Goal: Task Accomplishment & Management: Use online tool/utility

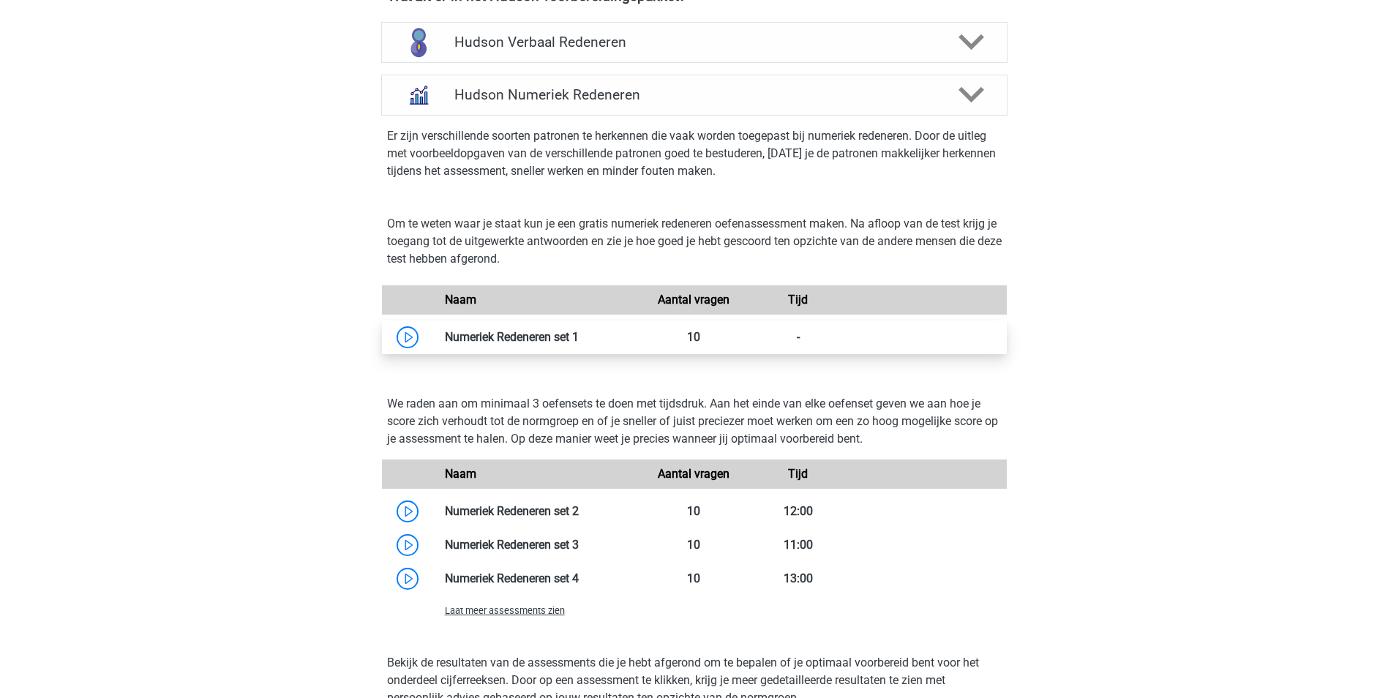
scroll to position [732, 0]
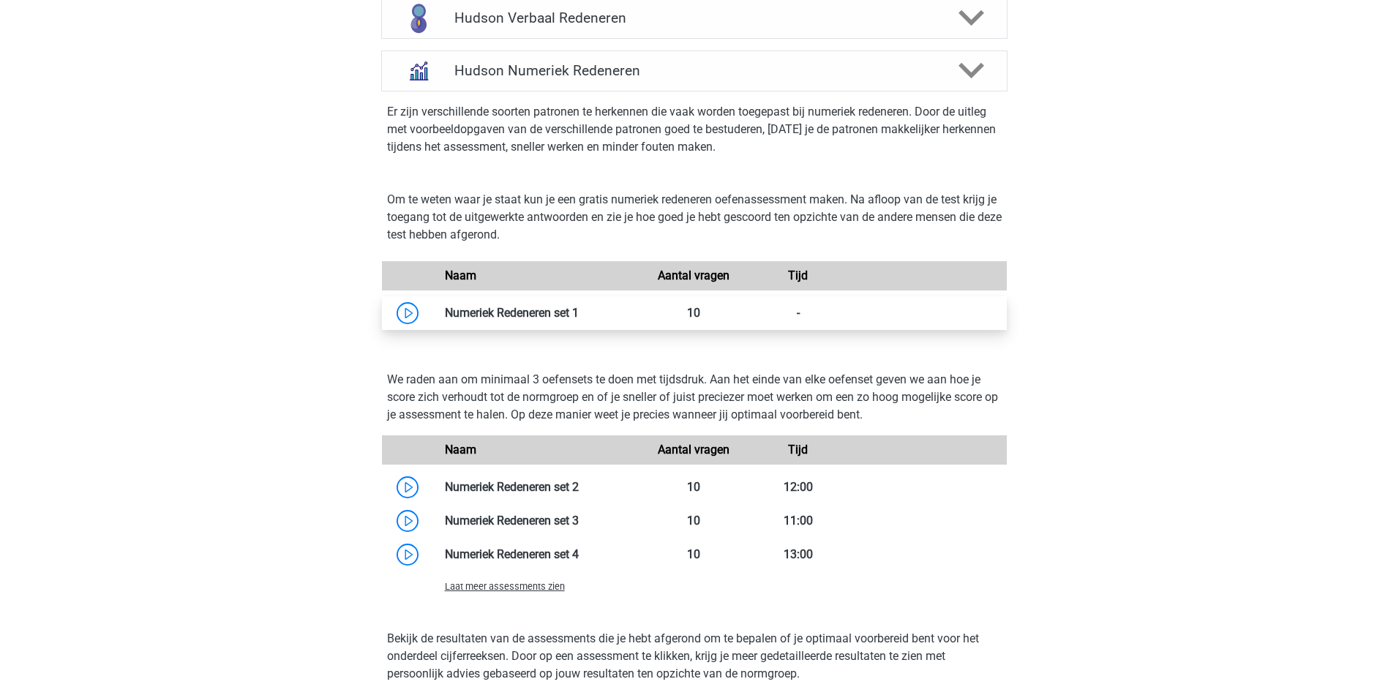
click at [579, 313] on link at bounding box center [579, 313] width 0 height 14
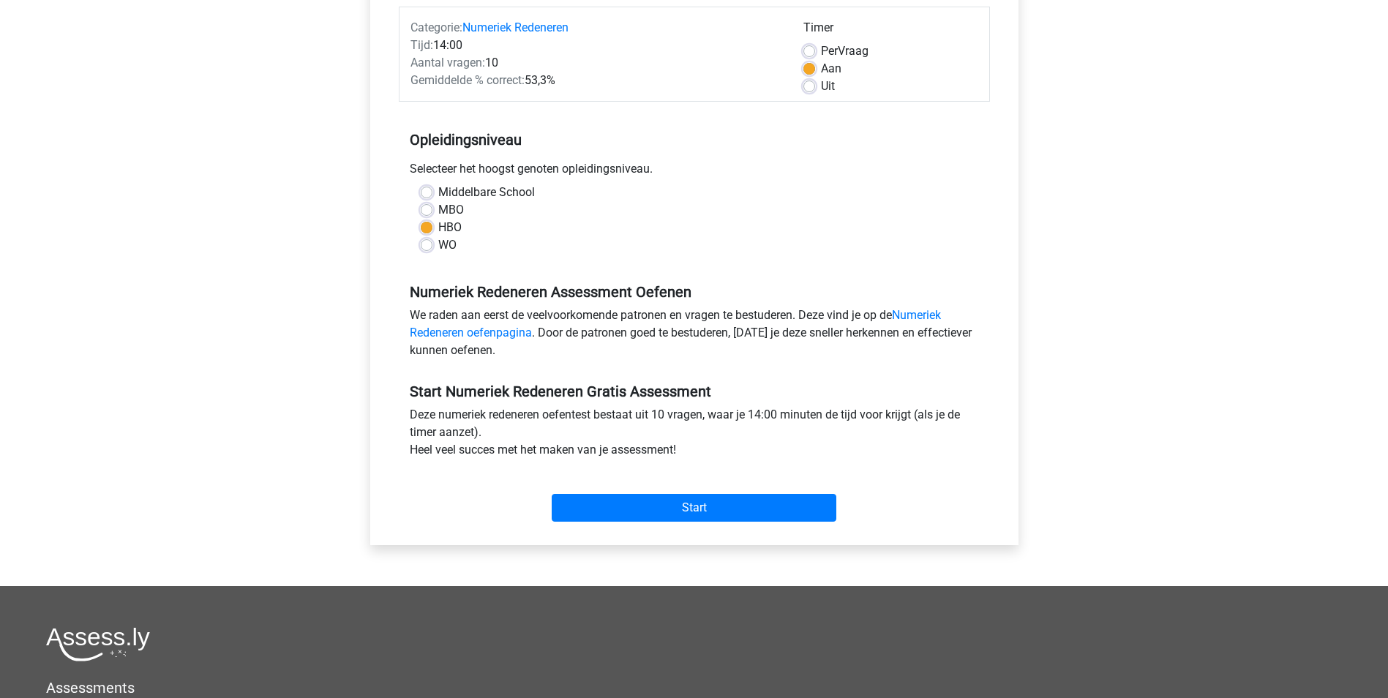
scroll to position [238, 0]
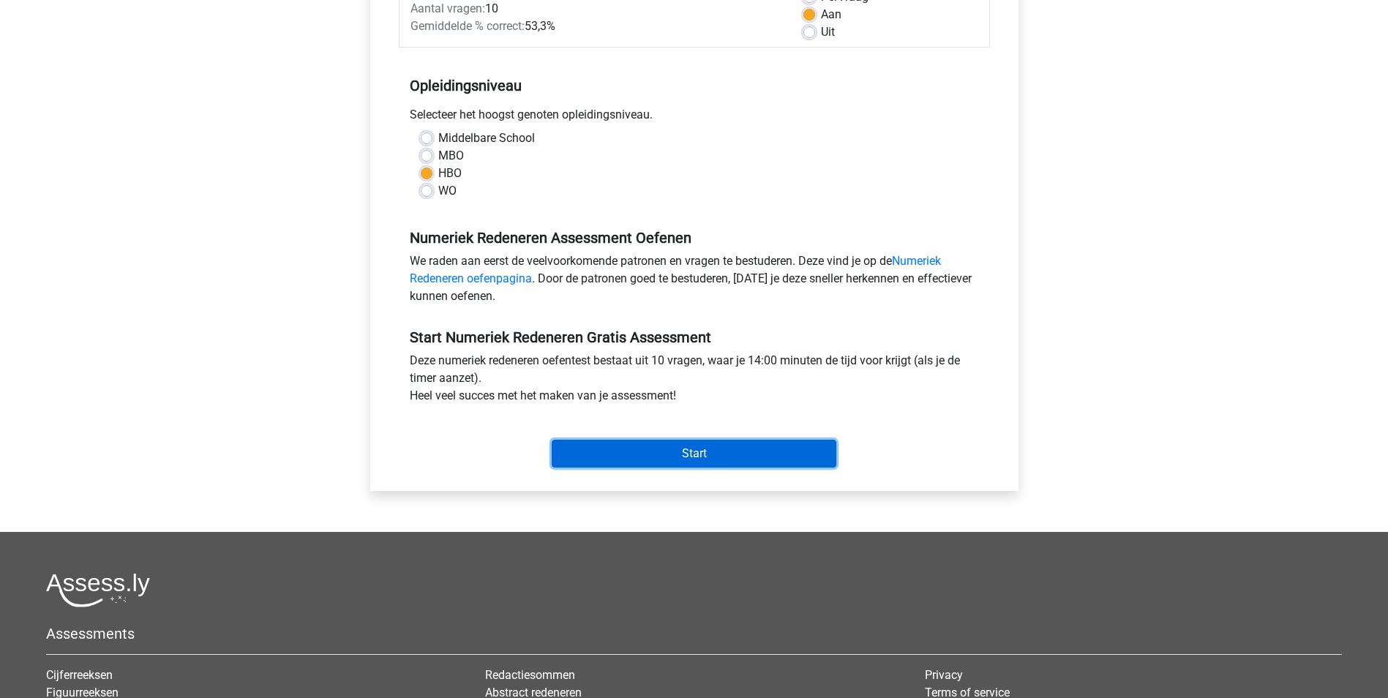
click at [698, 460] on input "Start" at bounding box center [694, 454] width 285 height 28
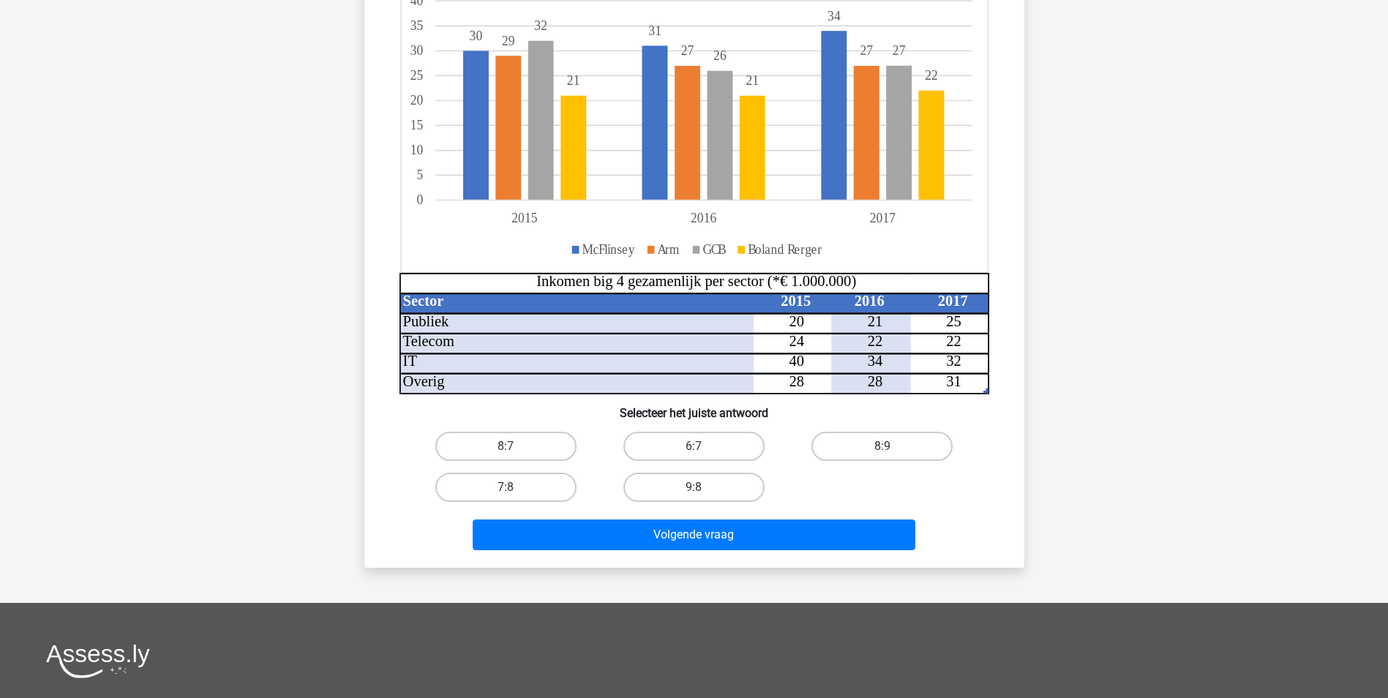
scroll to position [146, 0]
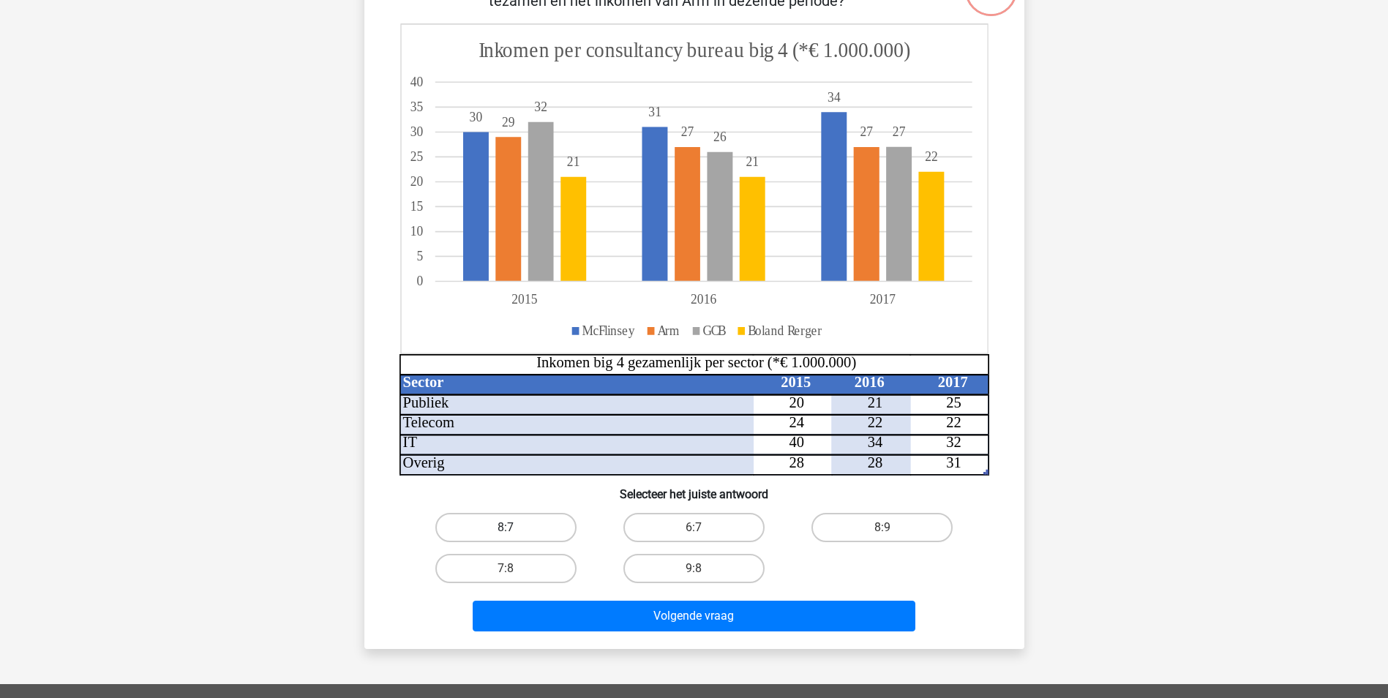
click at [528, 531] on label "8:7" at bounding box center [505, 527] width 141 height 29
click at [515, 531] on input "8:7" at bounding box center [511, 533] width 10 height 10
radio input "true"
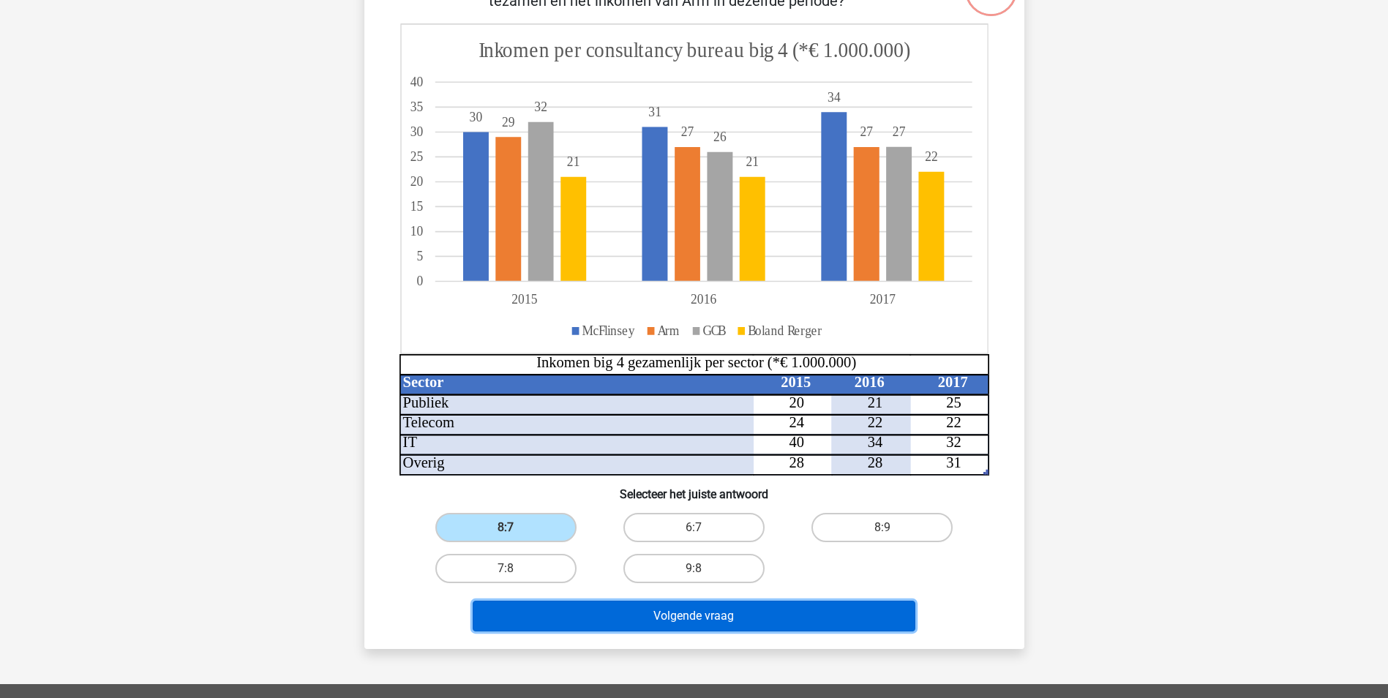
click at [572, 621] on button "Volgende vraag" at bounding box center [694, 616] width 443 height 31
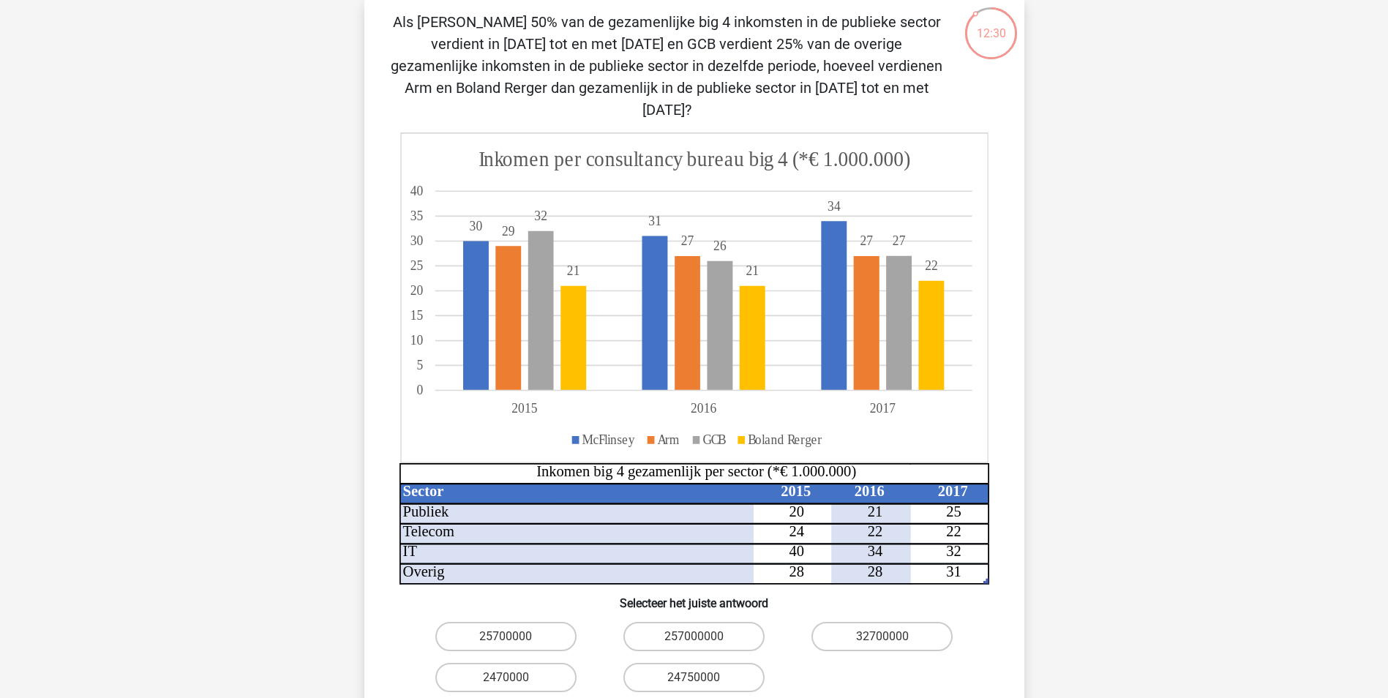
scroll to position [110, 0]
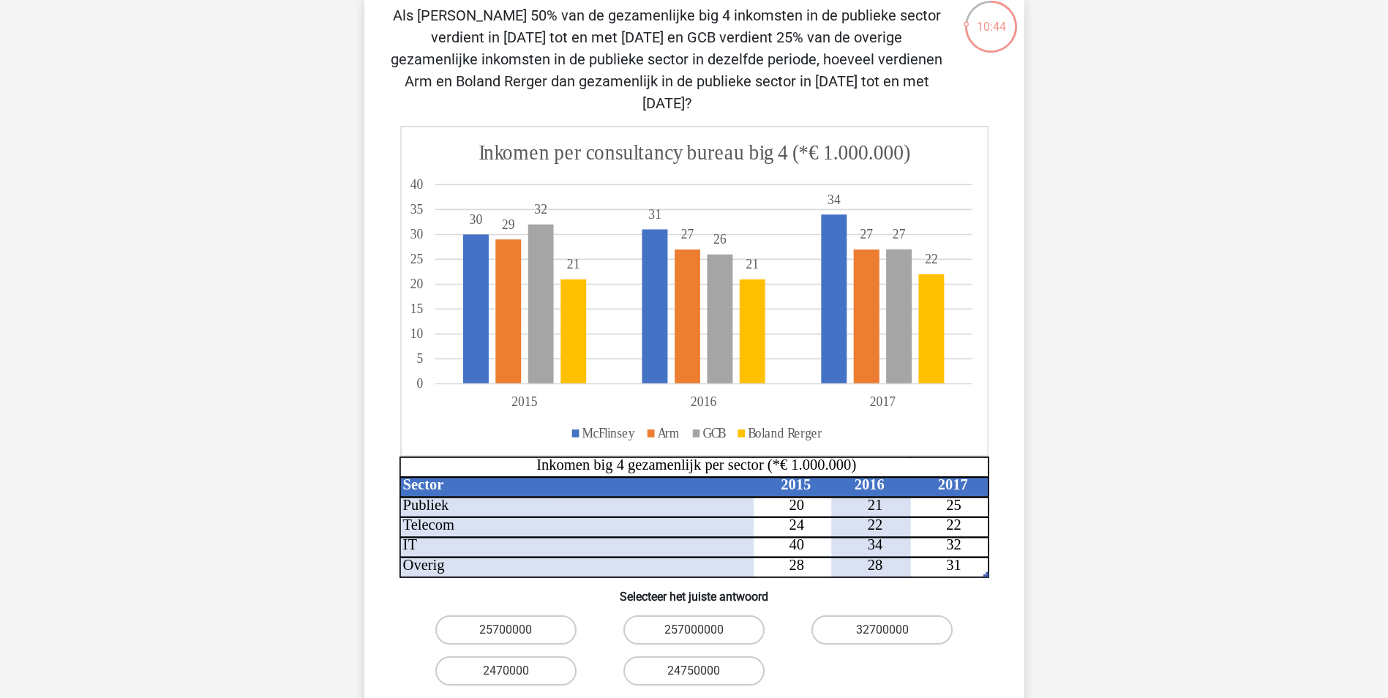
click at [694, 671] on input "24750000" at bounding box center [699, 676] width 10 height 10
radio input "true"
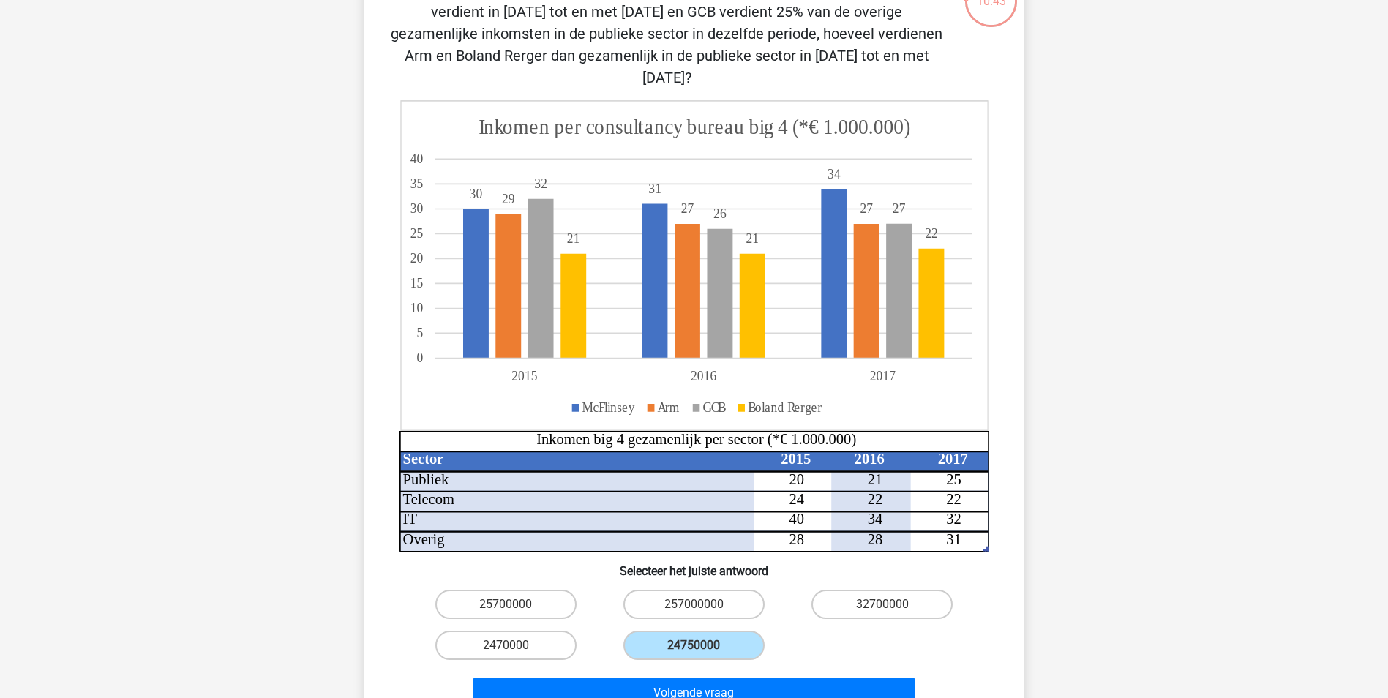
scroll to position [183, 0]
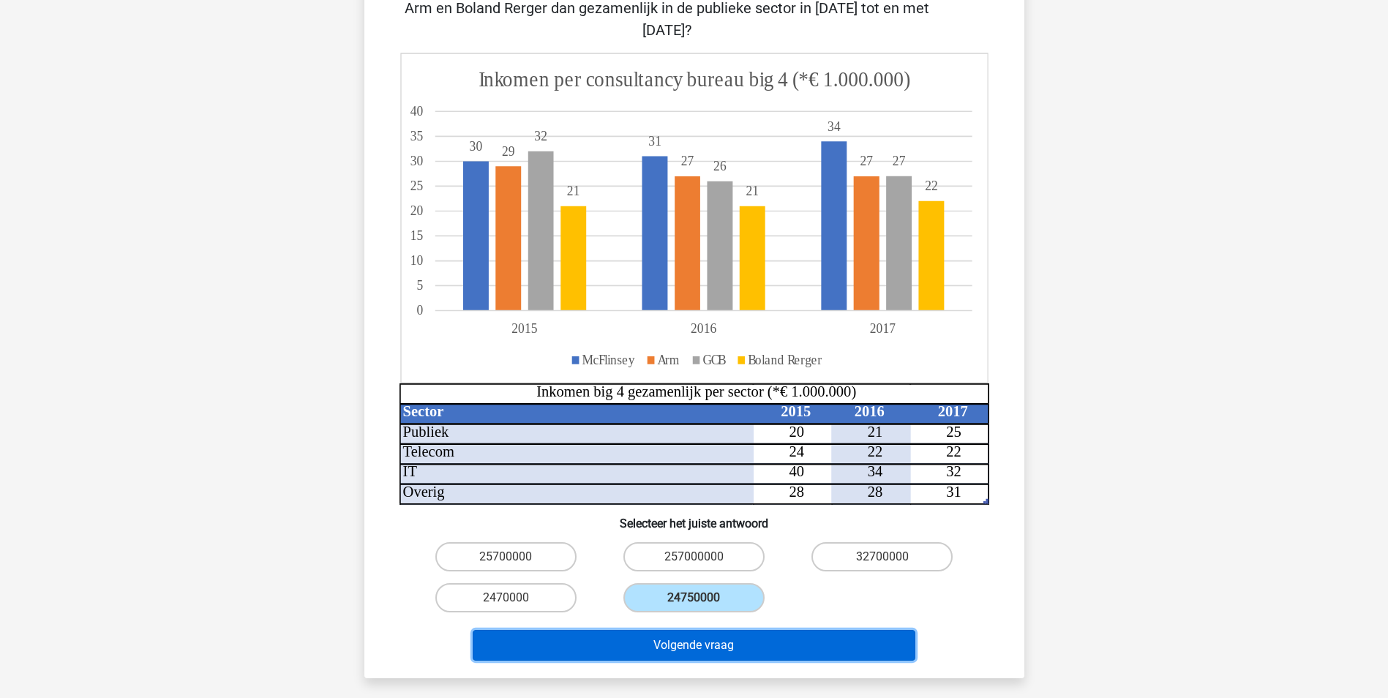
click at [801, 630] on button "Volgende vraag" at bounding box center [694, 645] width 443 height 31
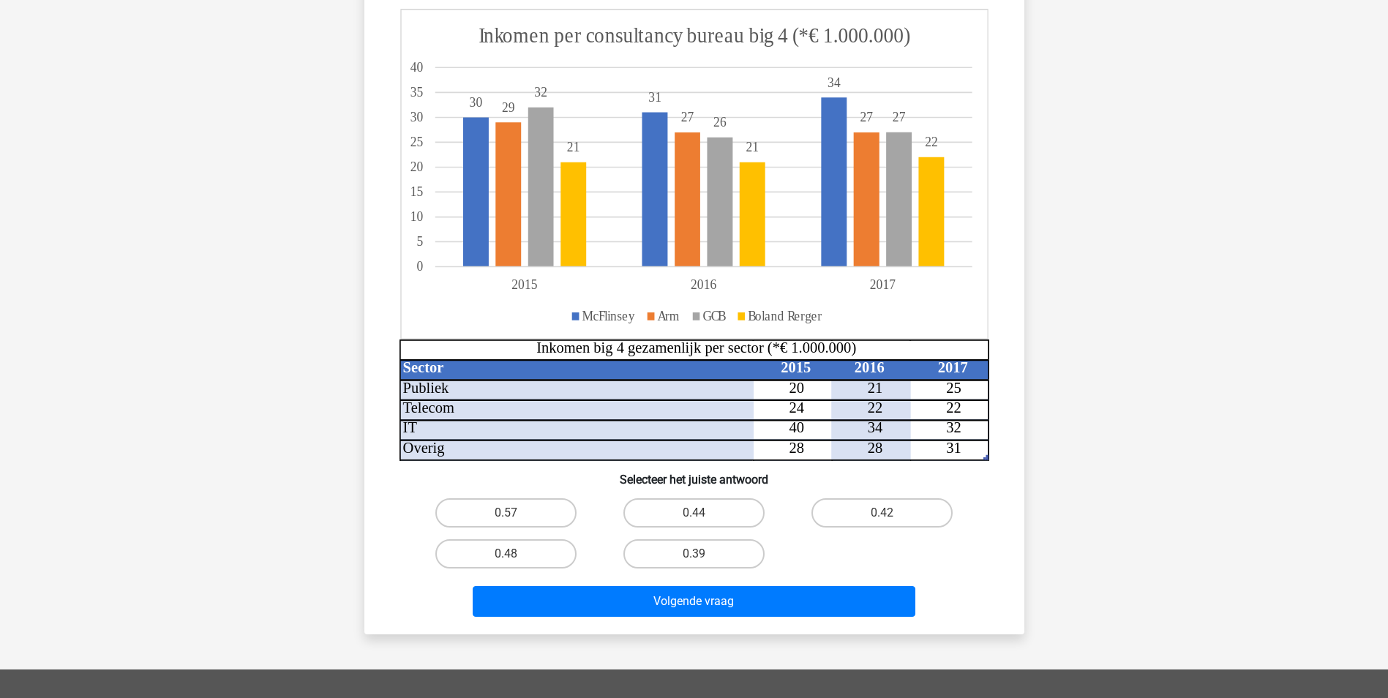
scroll to position [73, 0]
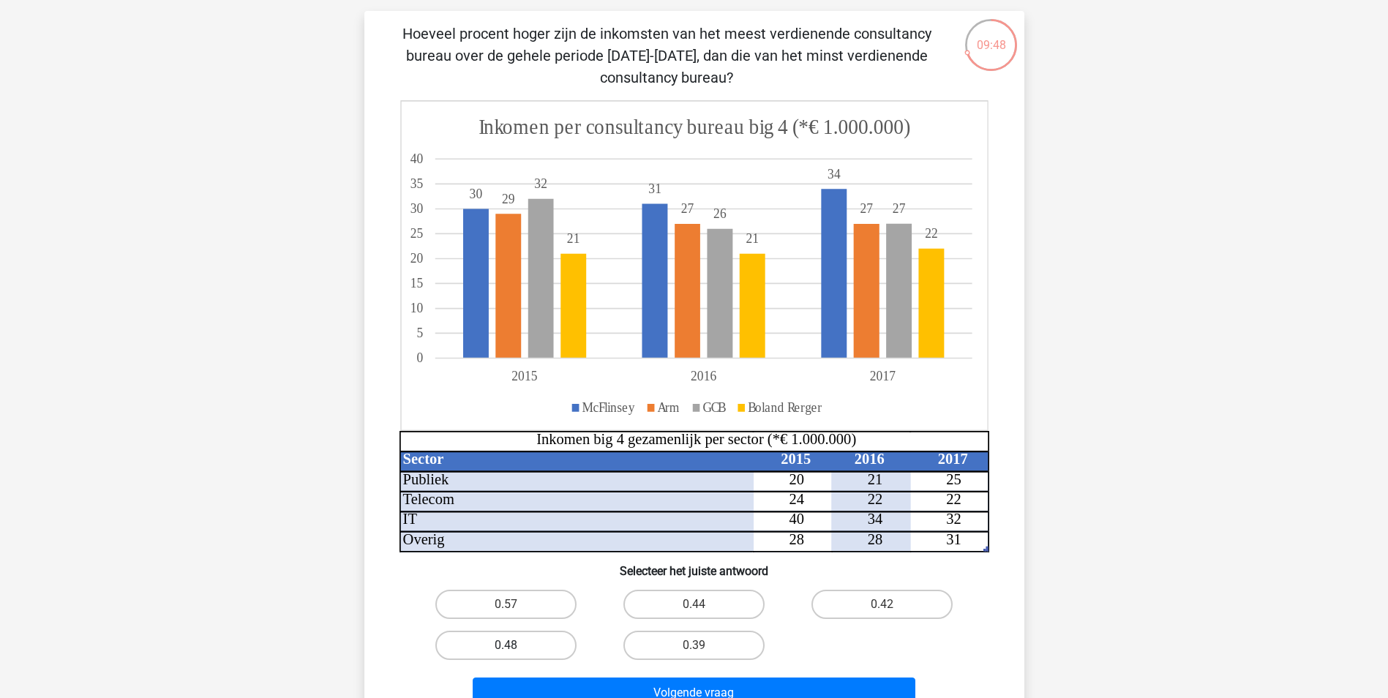
click at [496, 637] on label "0.48" at bounding box center [505, 645] width 141 height 29
click at [506, 645] on input "0.48" at bounding box center [511, 650] width 10 height 10
radio input "true"
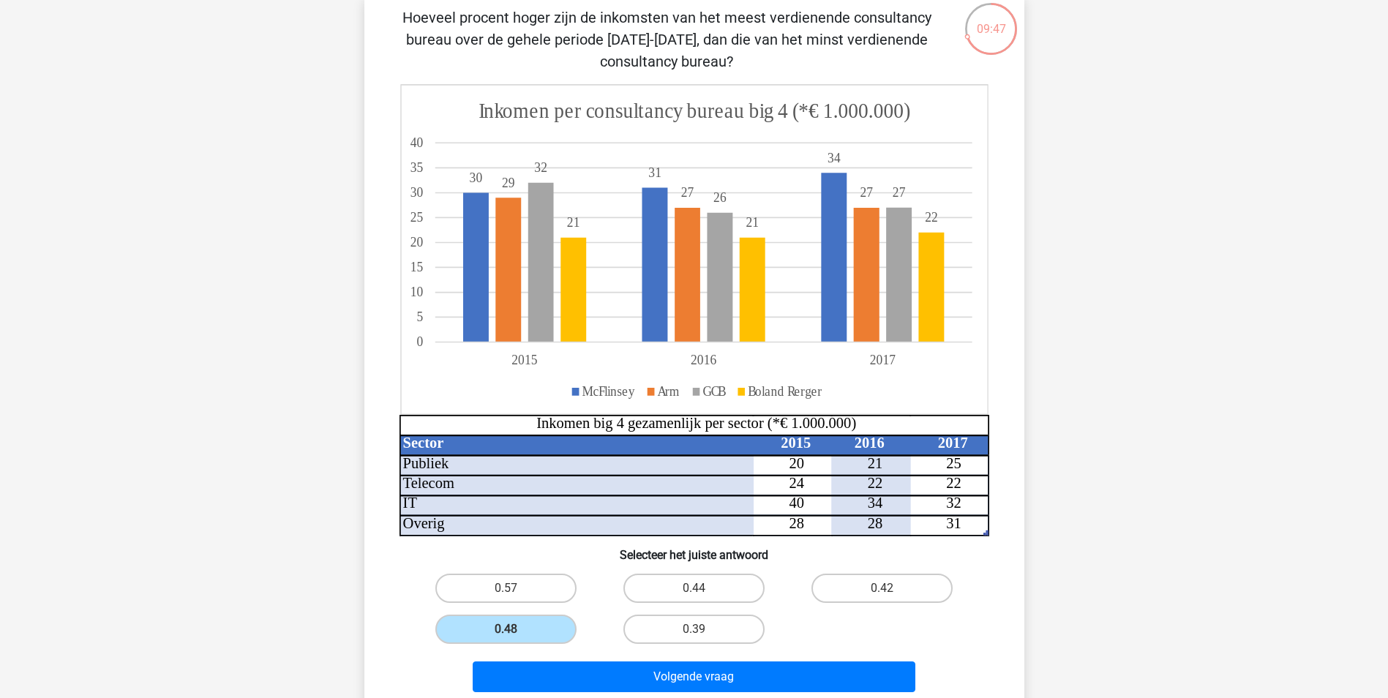
scroll to position [165, 0]
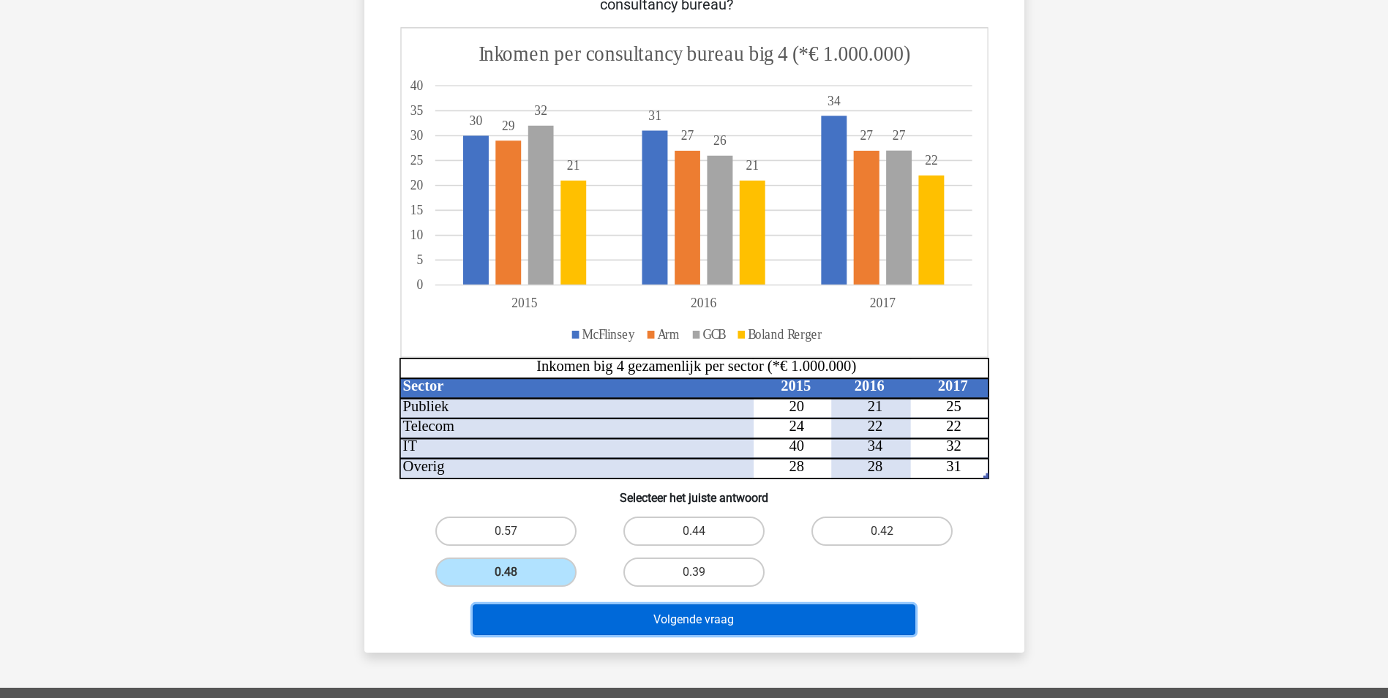
click at [683, 621] on button "Volgende vraag" at bounding box center [694, 619] width 443 height 31
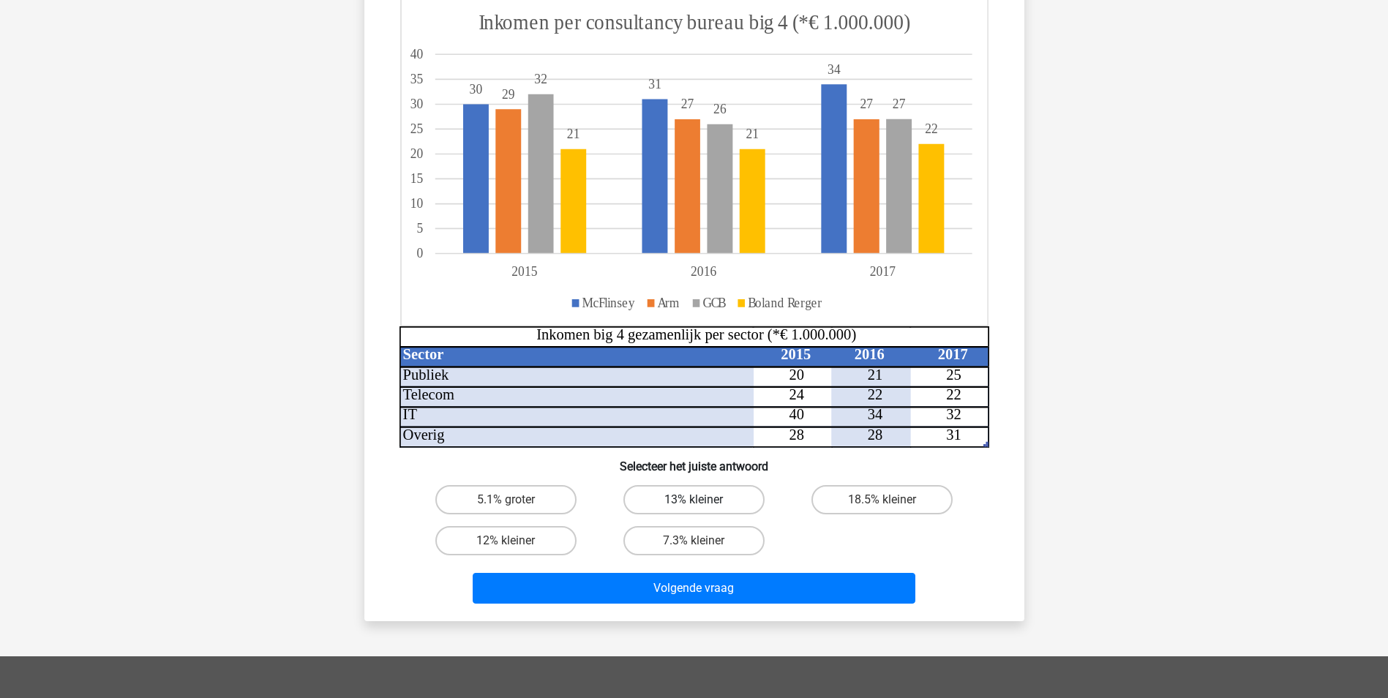
scroll to position [183, 0]
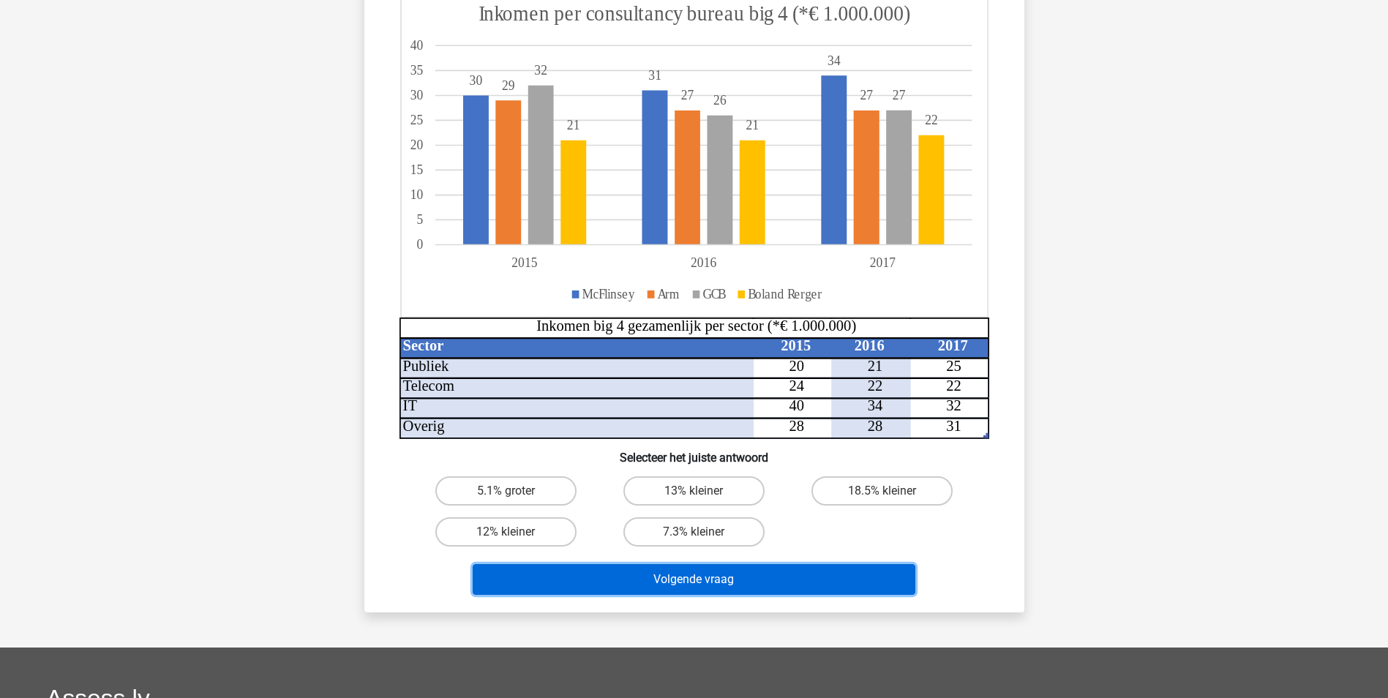
click at [753, 576] on button "Volgende vraag" at bounding box center [694, 579] width 443 height 31
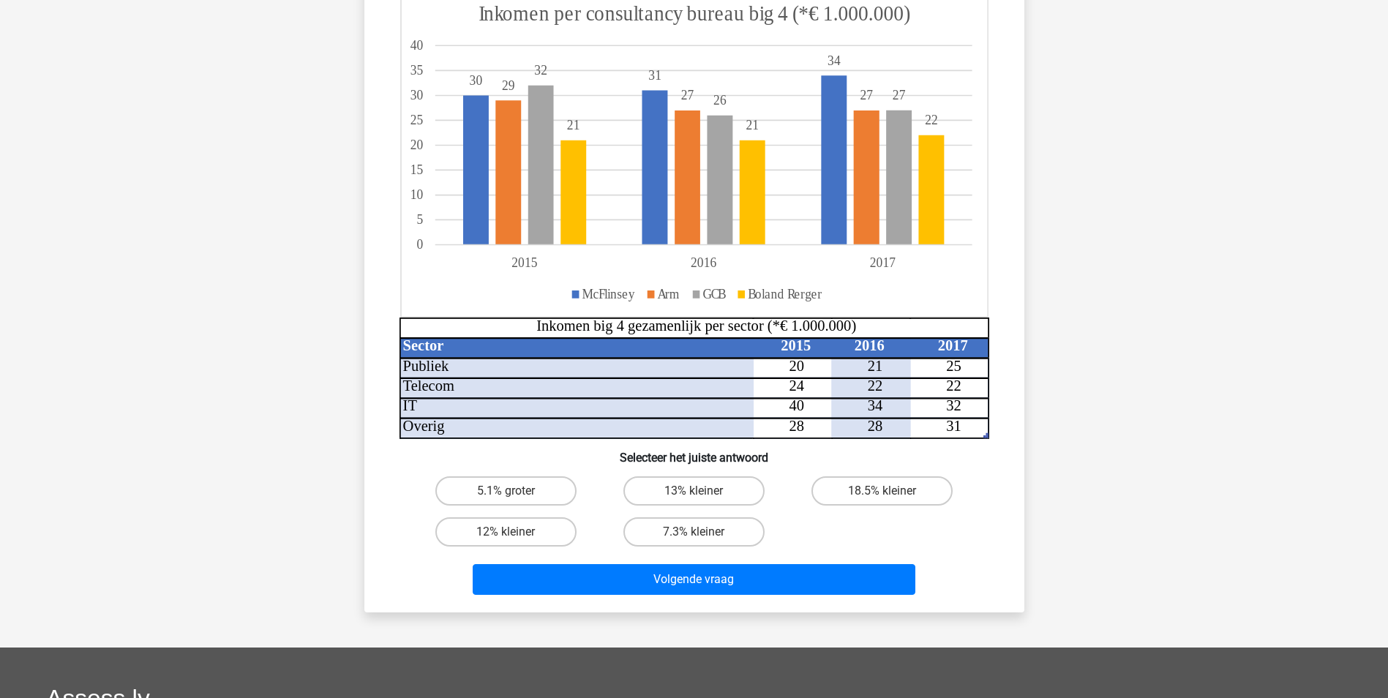
click at [806, 522] on div "5.1% groter 13% kleiner 18.5% kleiner 12% kleiner 7.3% kleiner" at bounding box center [694, 512] width 565 height 82
click at [722, 493] on label "13% kleiner" at bounding box center [694, 490] width 141 height 29
click at [703, 493] on input "13% kleiner" at bounding box center [699, 496] width 10 height 10
radio input "true"
click at [883, 494] on input "18.5% kleiner" at bounding box center [888, 496] width 10 height 10
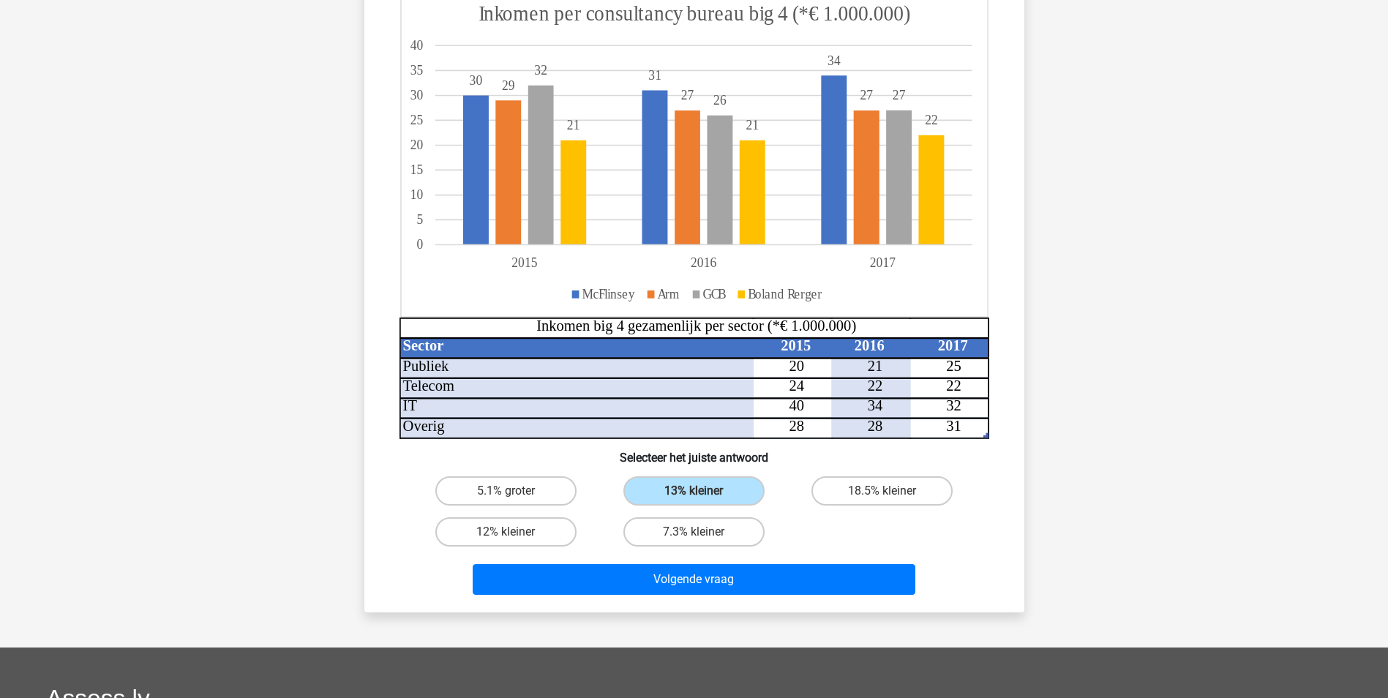
radio input "true"
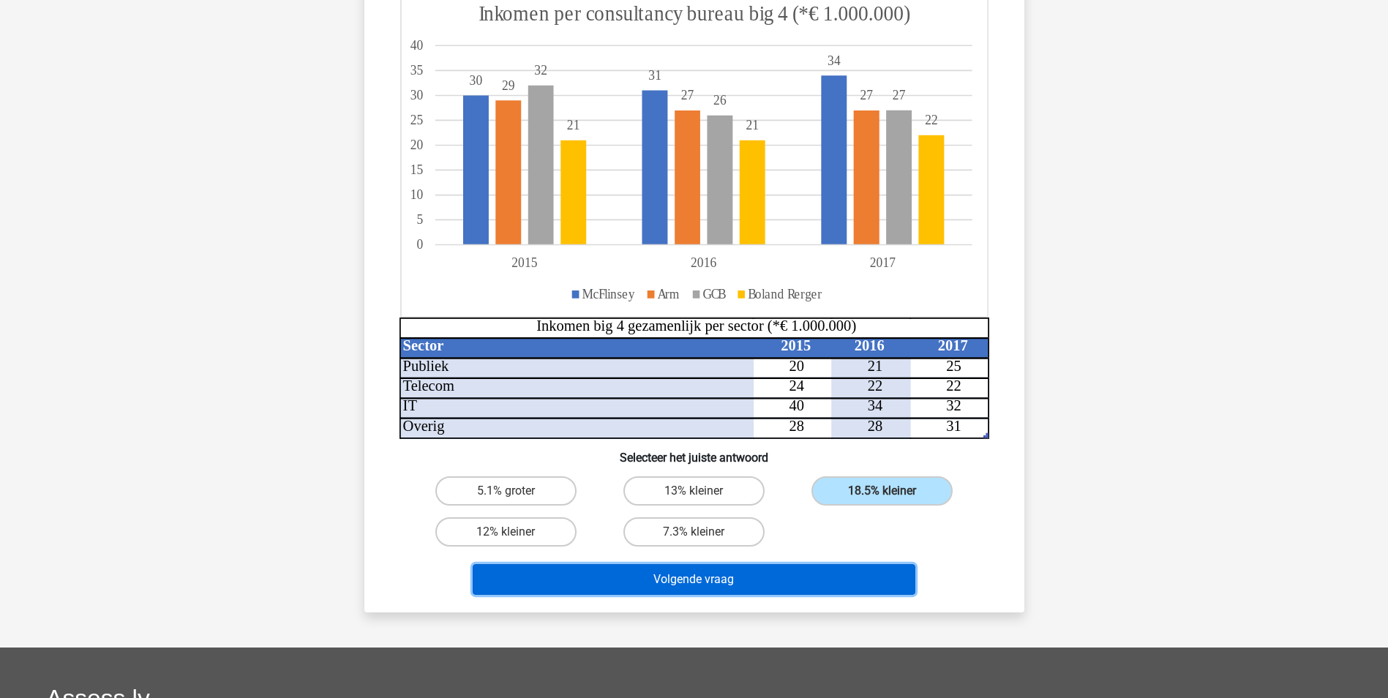
click at [858, 578] on button "Volgende vraag" at bounding box center [694, 579] width 443 height 31
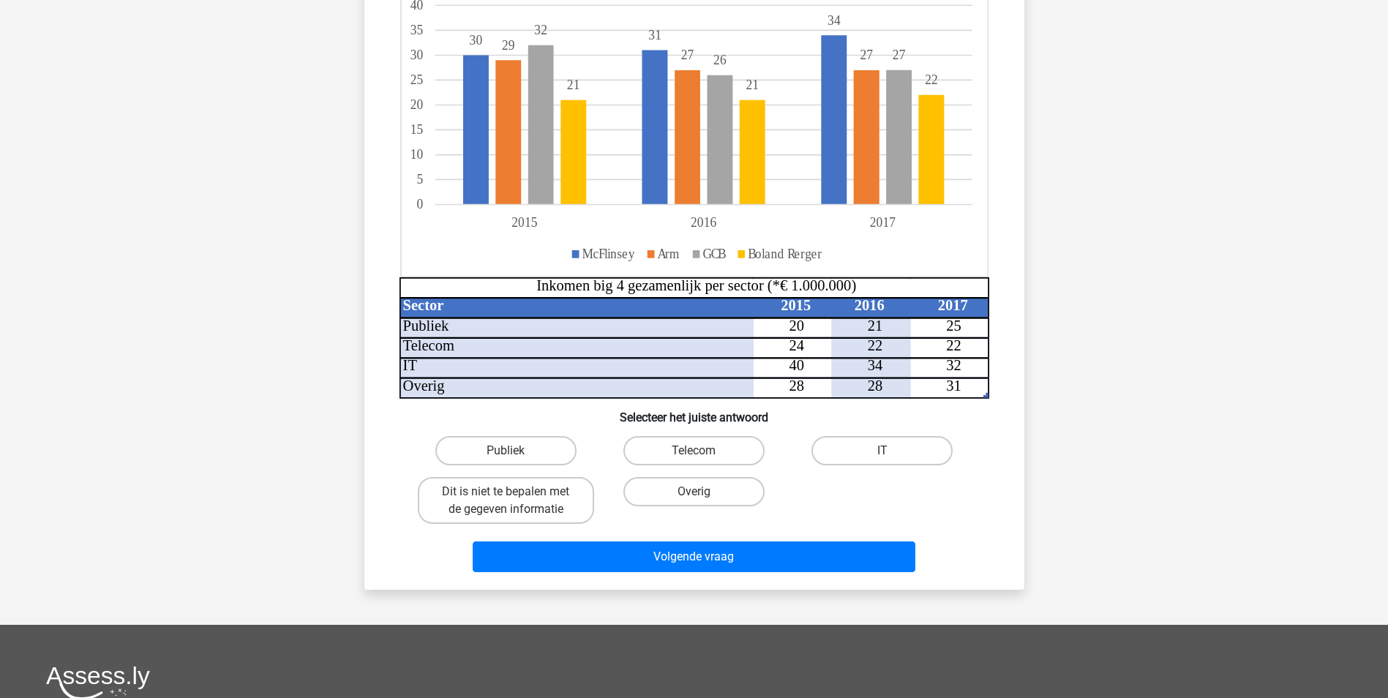
scroll to position [293, 0]
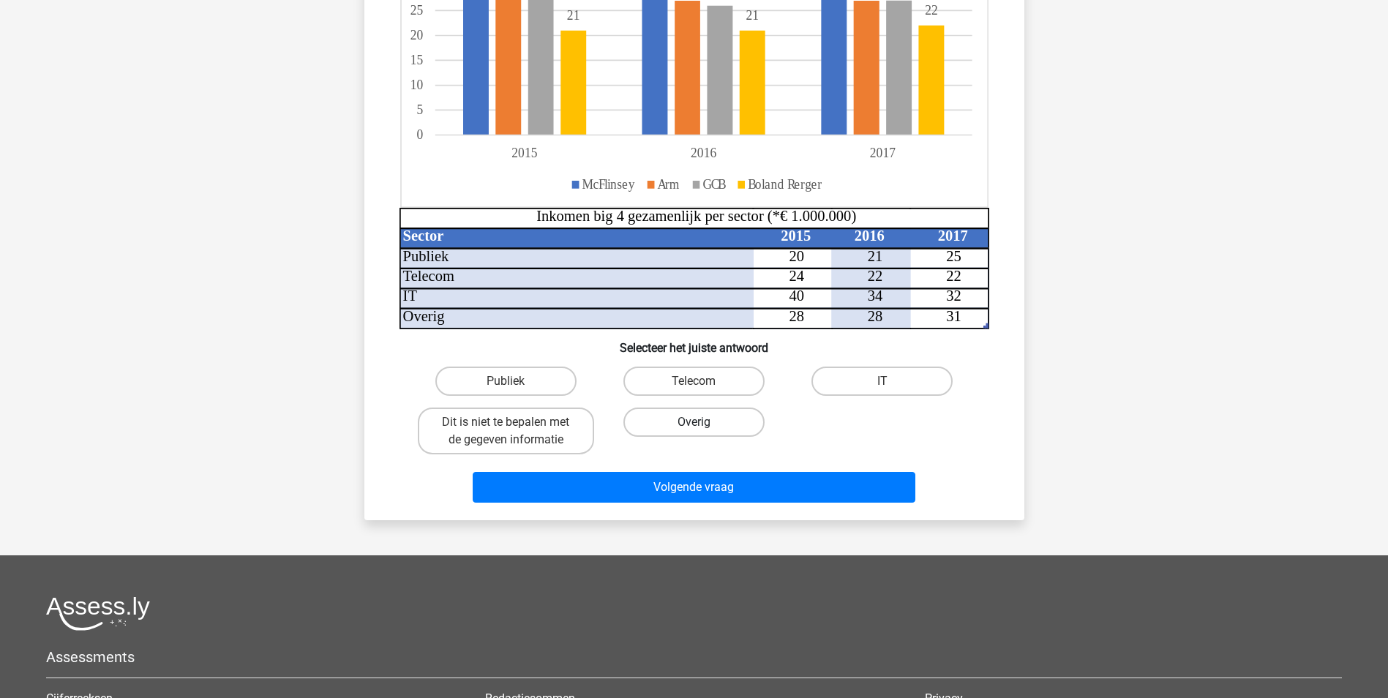
click at [723, 423] on label "Overig" at bounding box center [694, 422] width 141 height 29
click at [703, 423] on input "Overig" at bounding box center [699, 427] width 10 height 10
radio input "true"
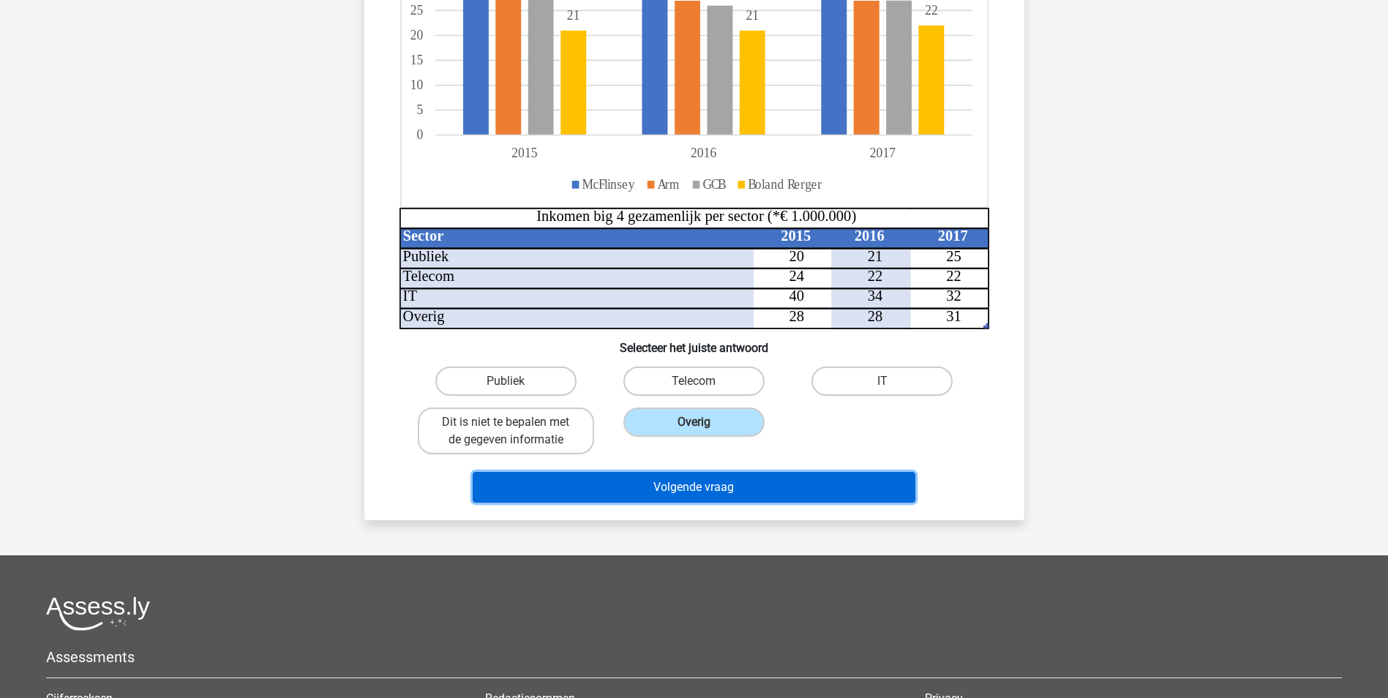
click at [747, 474] on button "Volgende vraag" at bounding box center [694, 487] width 443 height 31
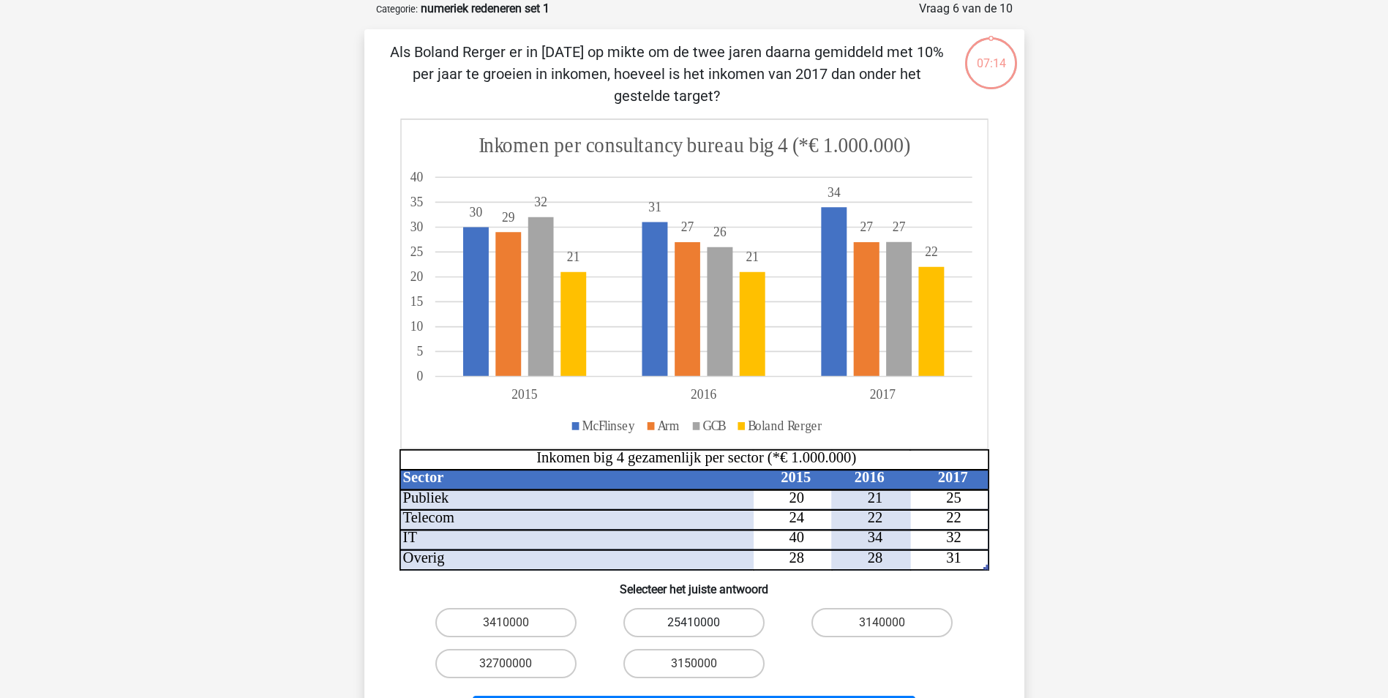
drag, startPoint x: 719, startPoint y: 610, endPoint x: 727, endPoint y: 601, distance: 12.0
click at [719, 610] on label "25410000" at bounding box center [694, 622] width 141 height 29
click at [703, 623] on input "25410000" at bounding box center [699, 628] width 10 height 10
radio input "true"
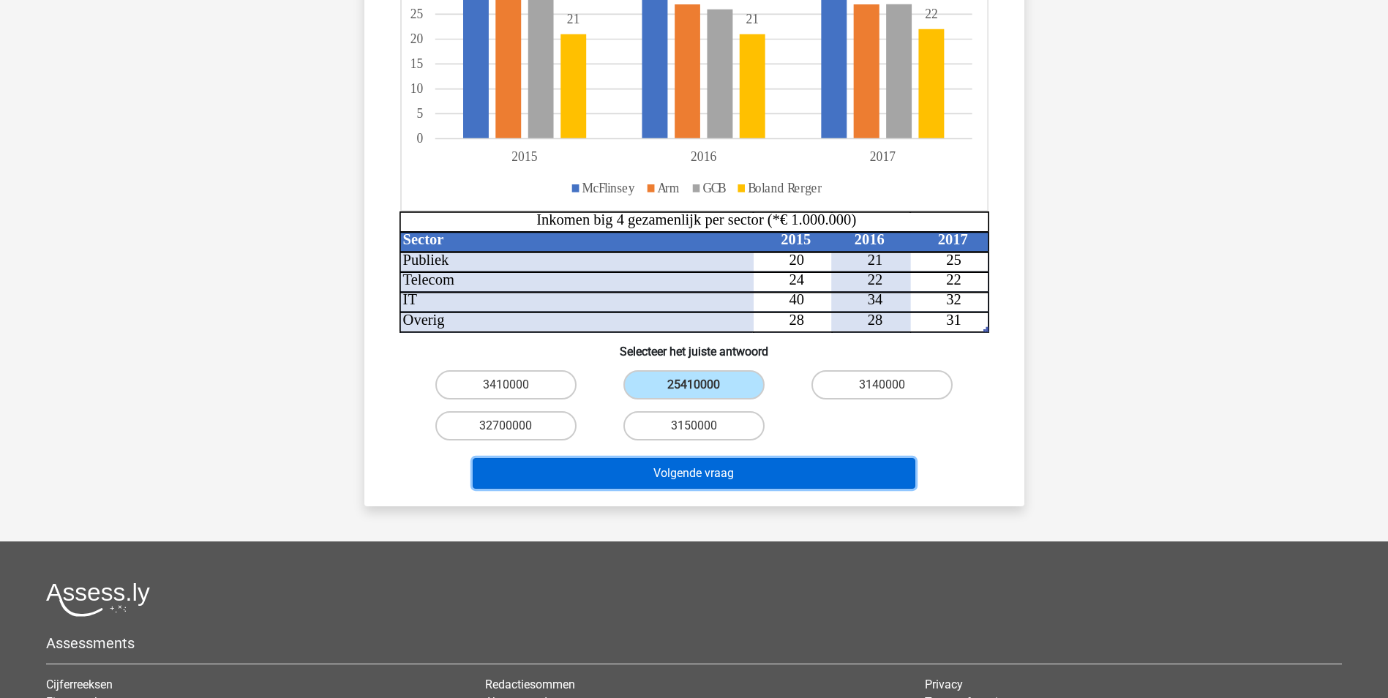
click at [758, 464] on button "Volgende vraag" at bounding box center [694, 473] width 443 height 31
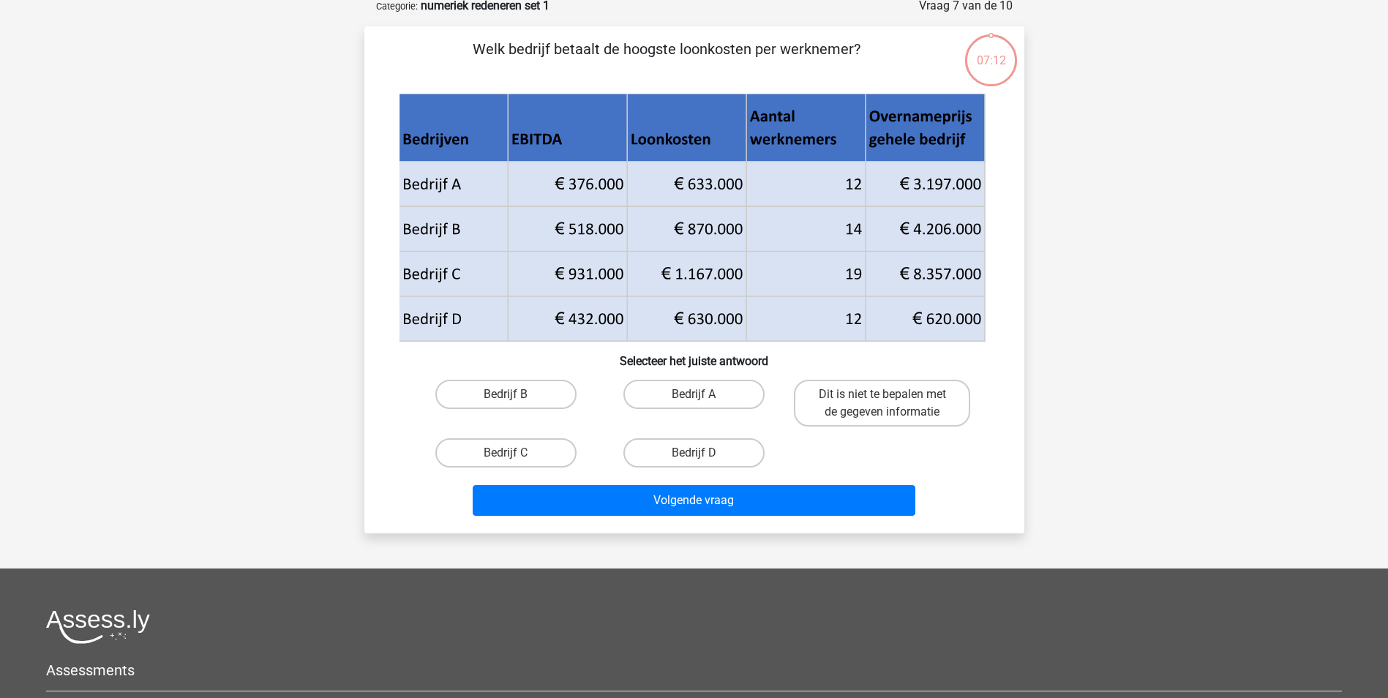
scroll to position [238, 0]
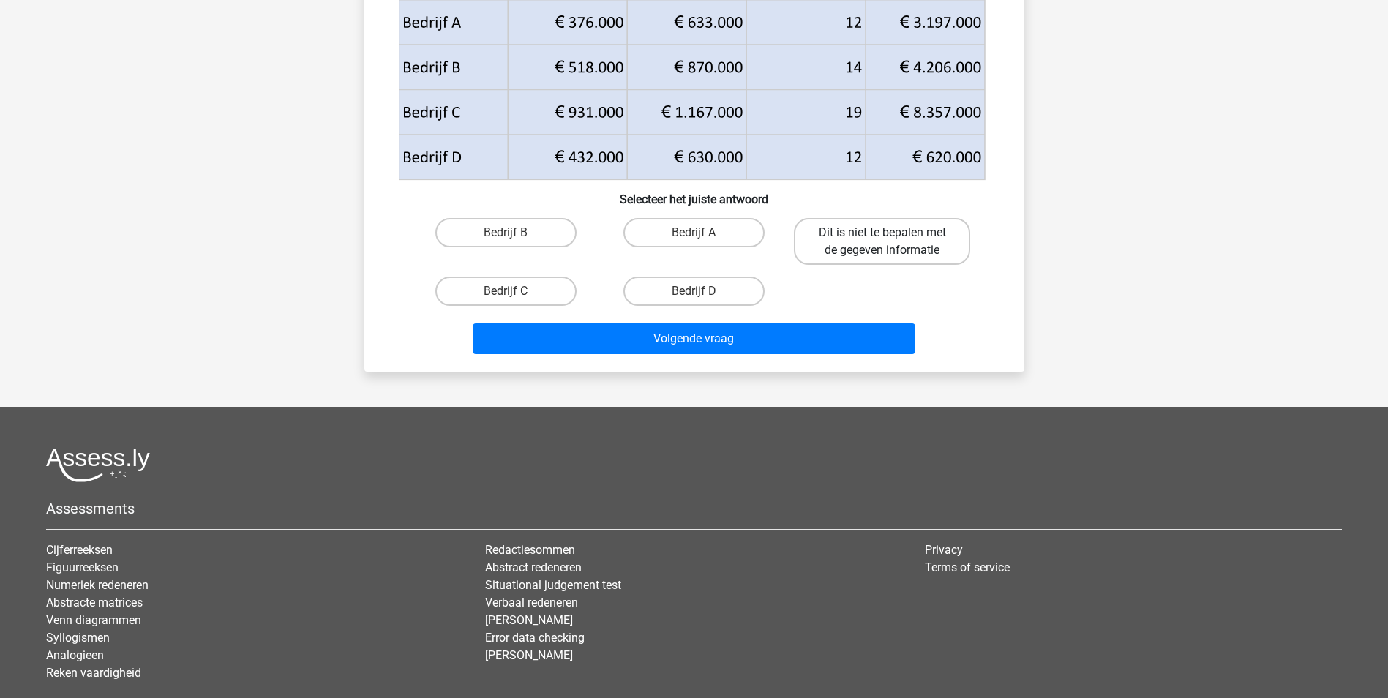
click at [866, 238] on label "Dit is niet te bepalen met de gegeven informatie" at bounding box center [882, 241] width 176 height 47
click at [883, 238] on input "Dit is niet te bepalen met de gegeven informatie" at bounding box center [888, 238] width 10 height 10
radio input "true"
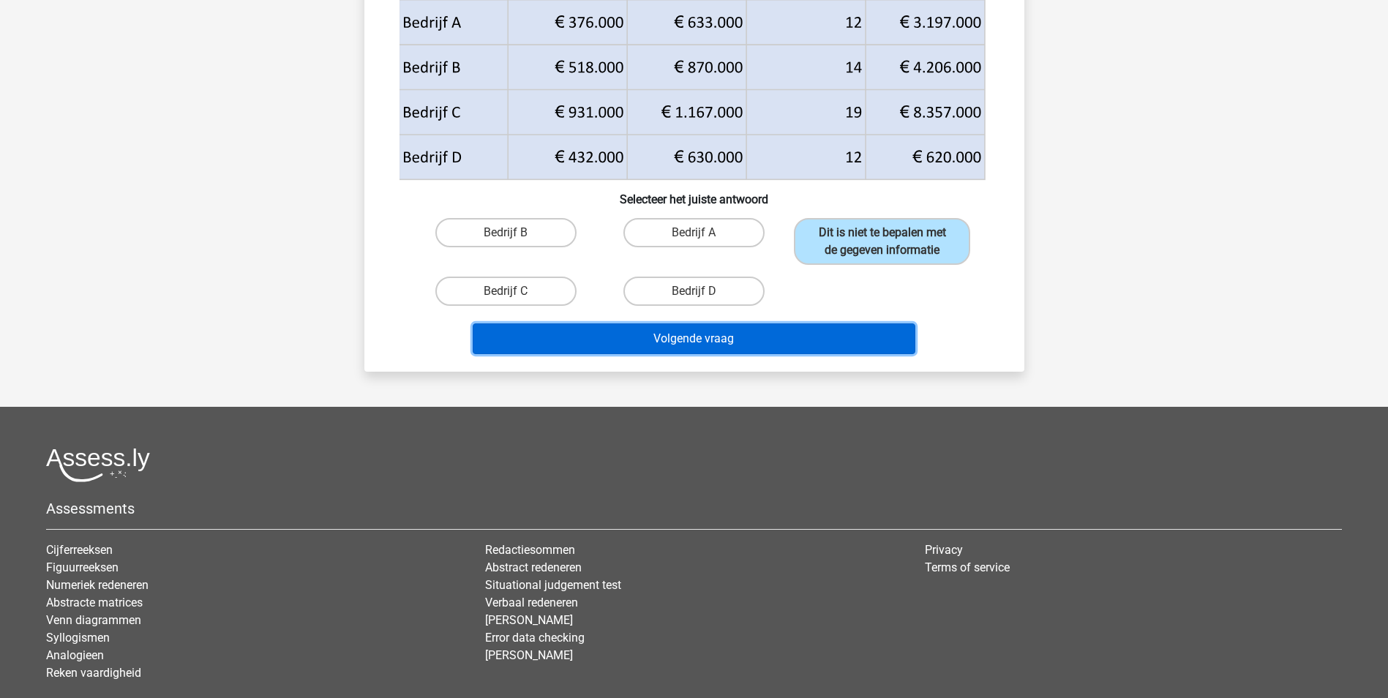
click at [749, 326] on button "Volgende vraag" at bounding box center [694, 338] width 443 height 31
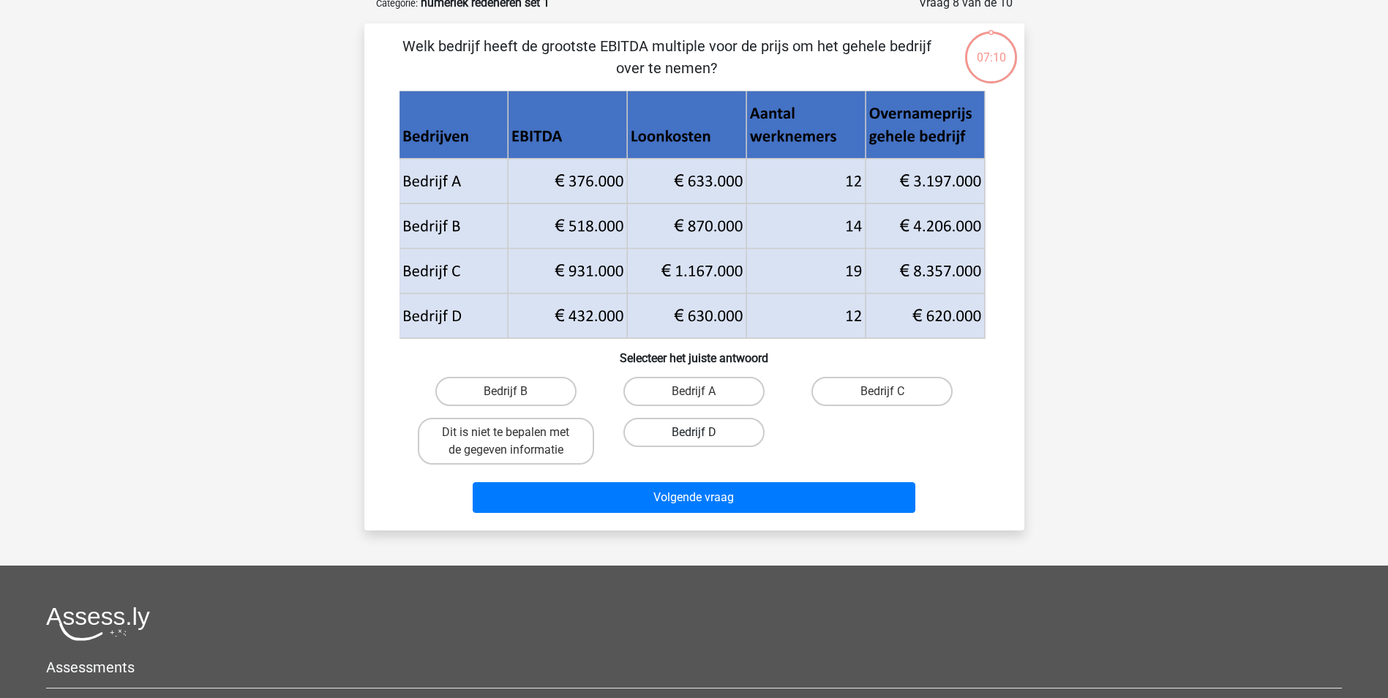
scroll to position [73, 0]
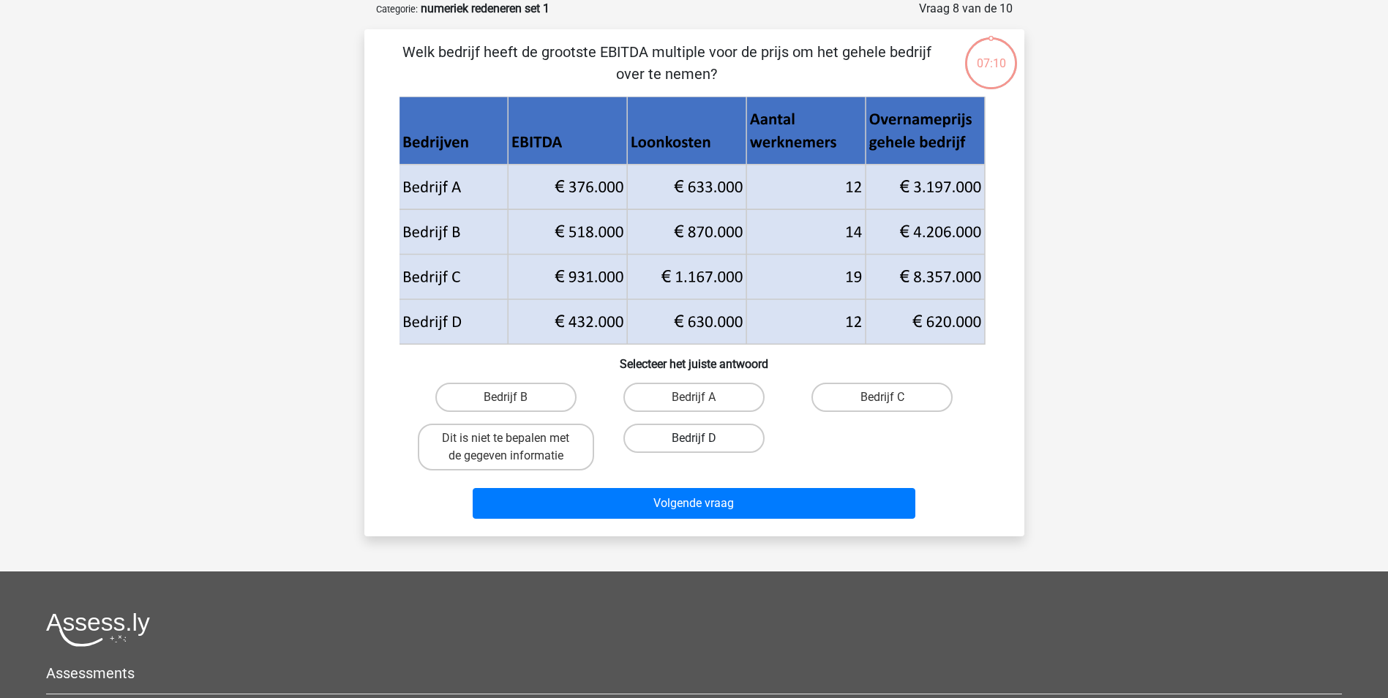
click at [713, 436] on label "Bedrijf D" at bounding box center [694, 438] width 141 height 29
click at [703, 438] on input "Bedrijf D" at bounding box center [699, 443] width 10 height 10
radio input "true"
click at [725, 482] on div "Volgende vraag" at bounding box center [694, 500] width 613 height 48
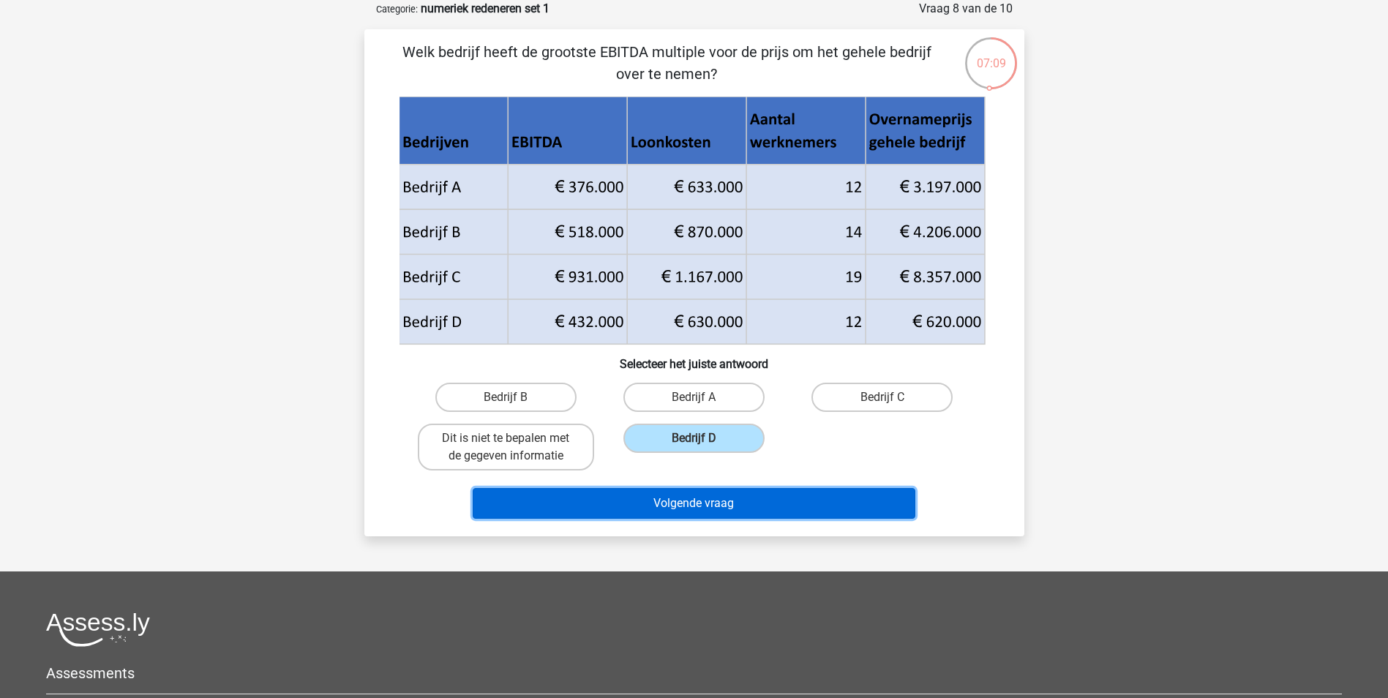
click at [722, 503] on button "Volgende vraag" at bounding box center [694, 503] width 443 height 31
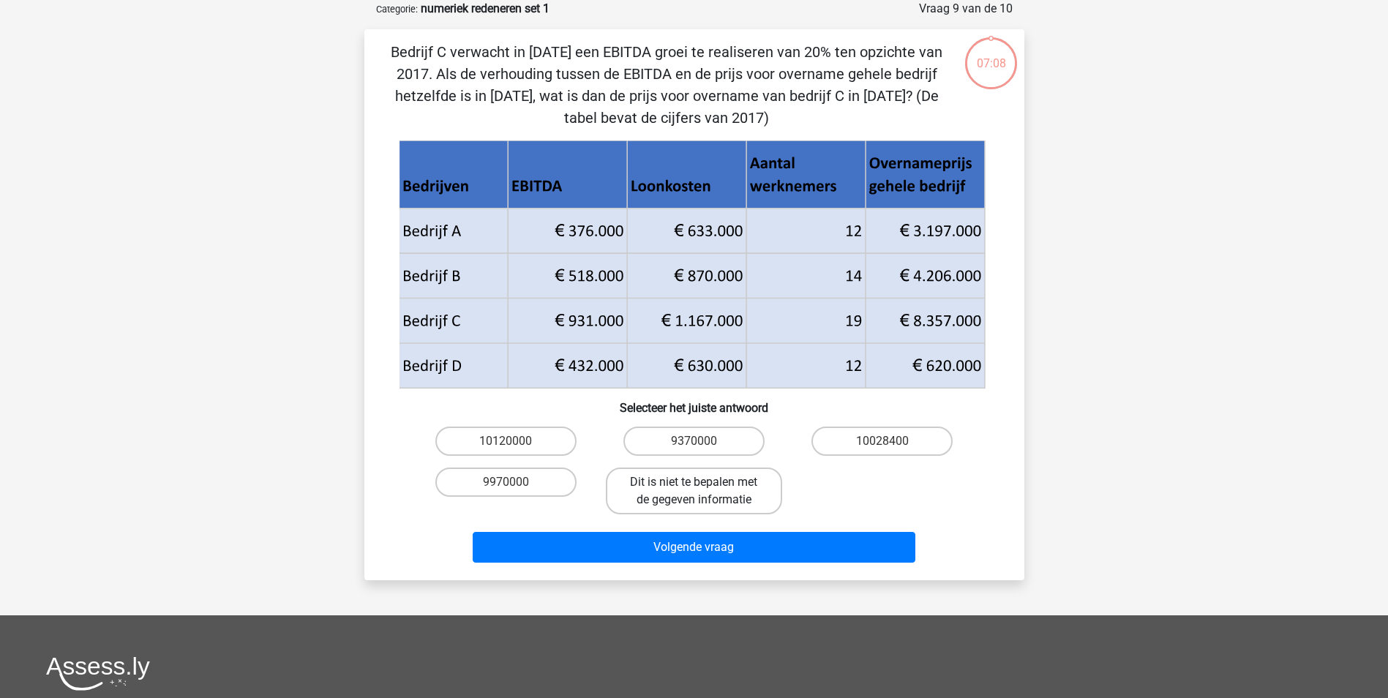
click at [719, 493] on label "Dit is niet te bepalen met de gegeven informatie" at bounding box center [694, 491] width 176 height 47
click at [703, 492] on input "Dit is niet te bepalen met de gegeven informatie" at bounding box center [699, 487] width 10 height 10
radio input "true"
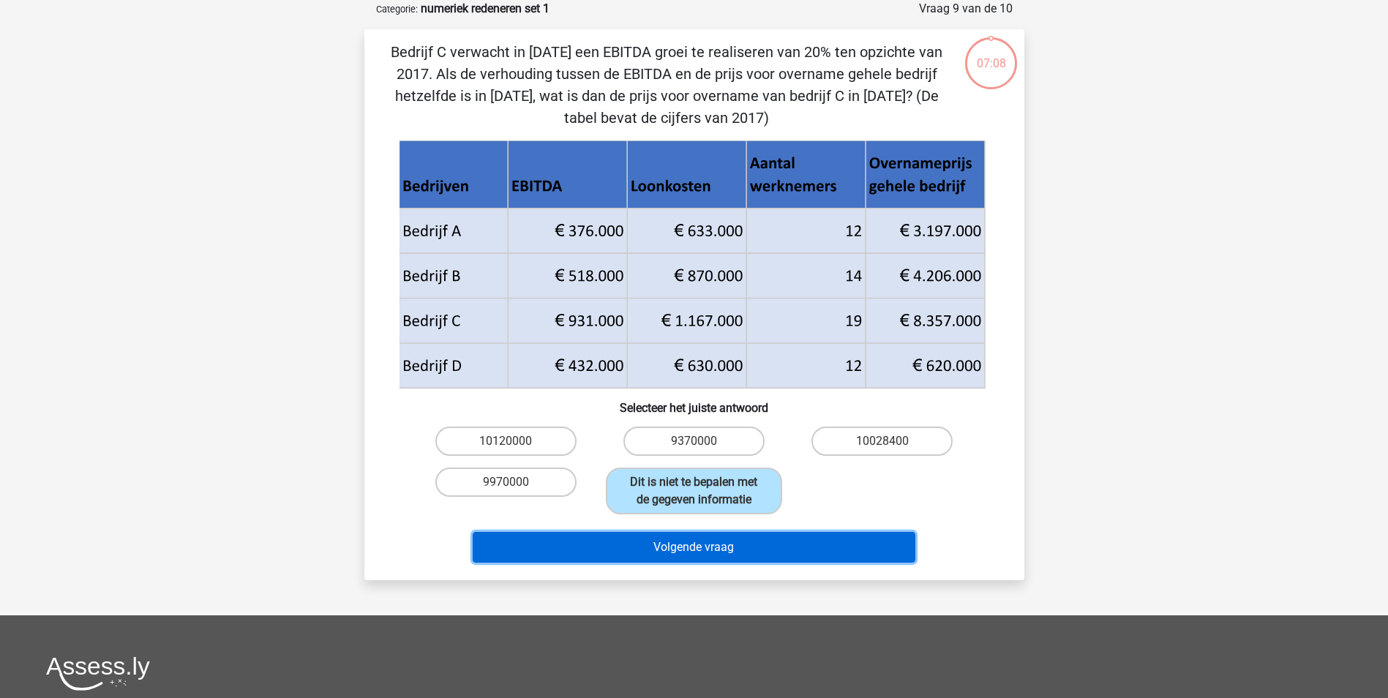
click at [763, 541] on button "Volgende vraag" at bounding box center [694, 547] width 443 height 31
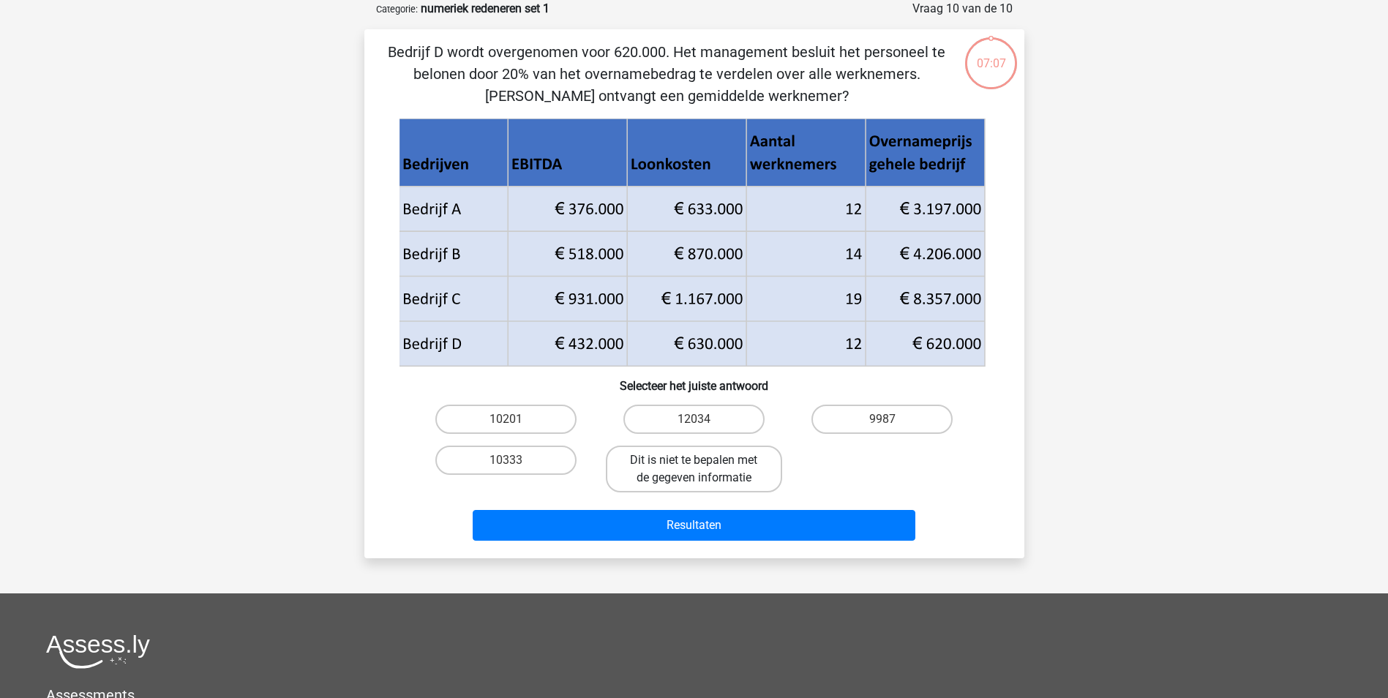
click at [706, 471] on label "Dit is niet te bepalen met de gegeven informatie" at bounding box center [694, 469] width 176 height 47
click at [703, 470] on input "Dit is niet te bepalen met de gegeven informatie" at bounding box center [699, 465] width 10 height 10
radio input "true"
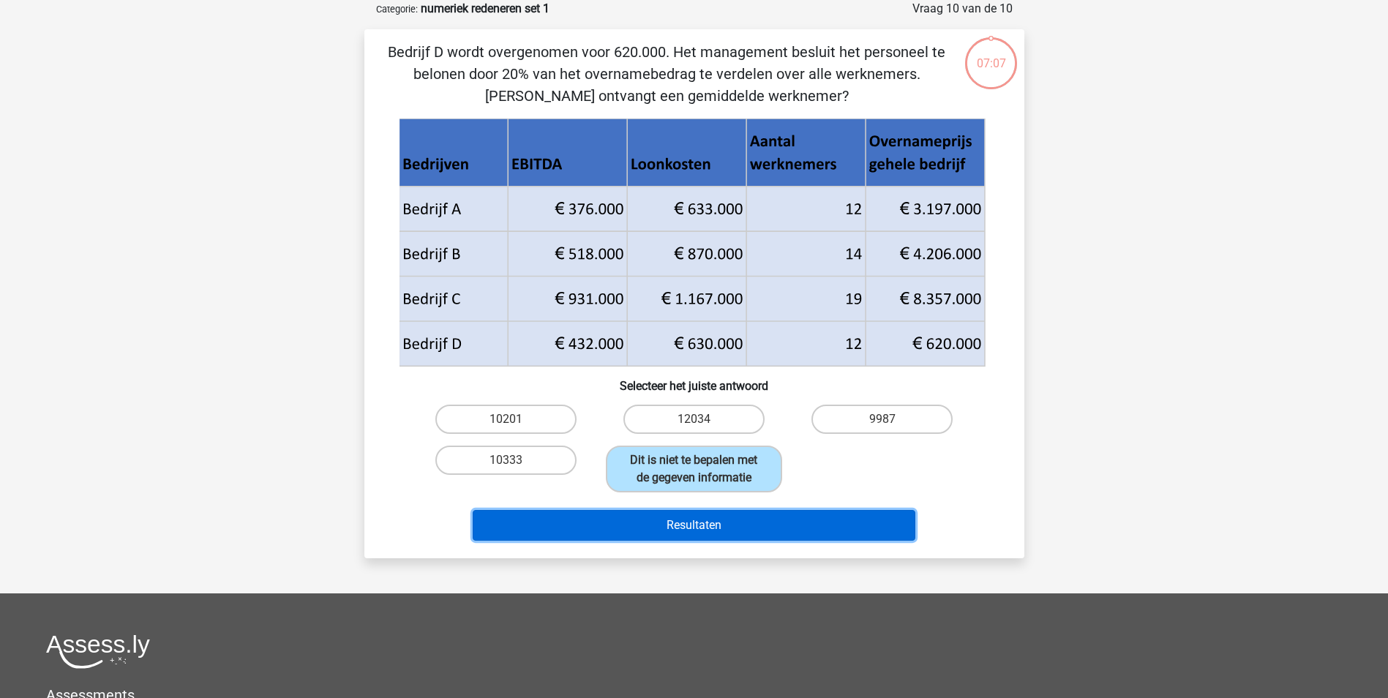
click at [757, 517] on button "Resultaten" at bounding box center [694, 525] width 443 height 31
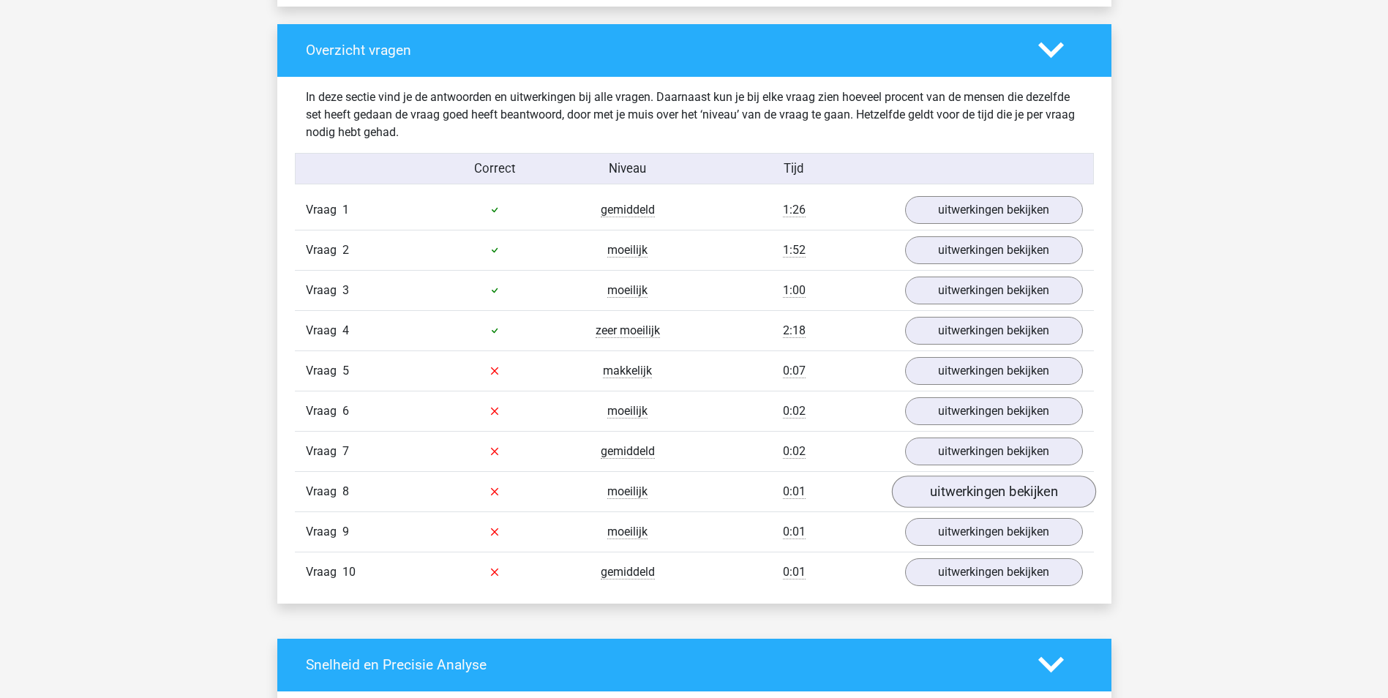
scroll to position [1098, 0]
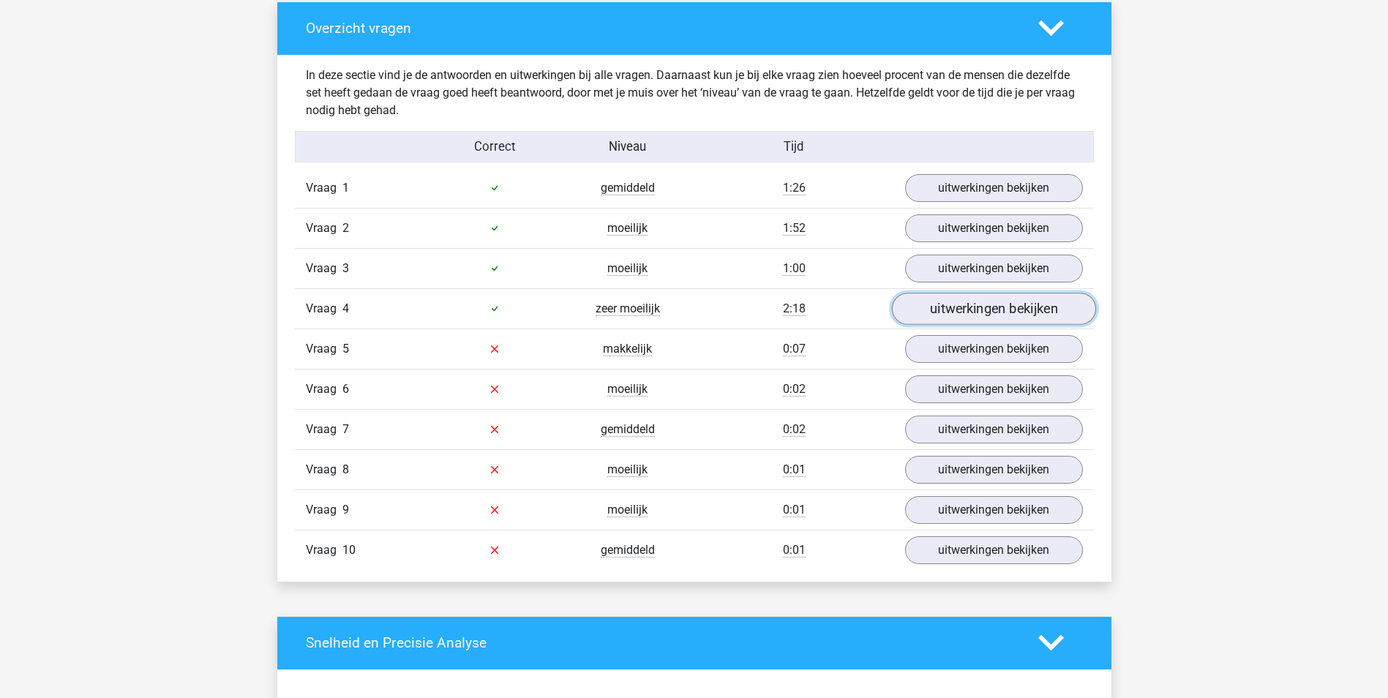
click at [922, 305] on link "uitwerkingen bekijken" at bounding box center [993, 309] width 204 height 32
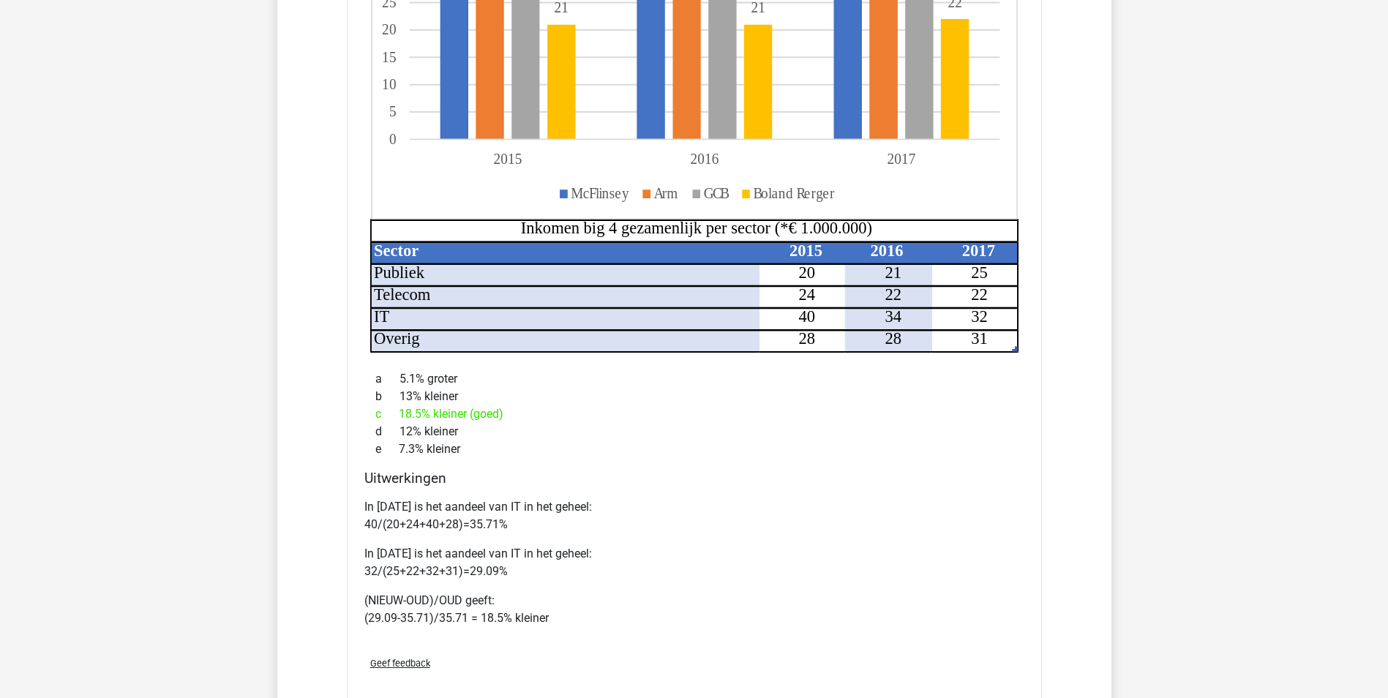
scroll to position [1628, 0]
